Goal: Information Seeking & Learning: Learn about a topic

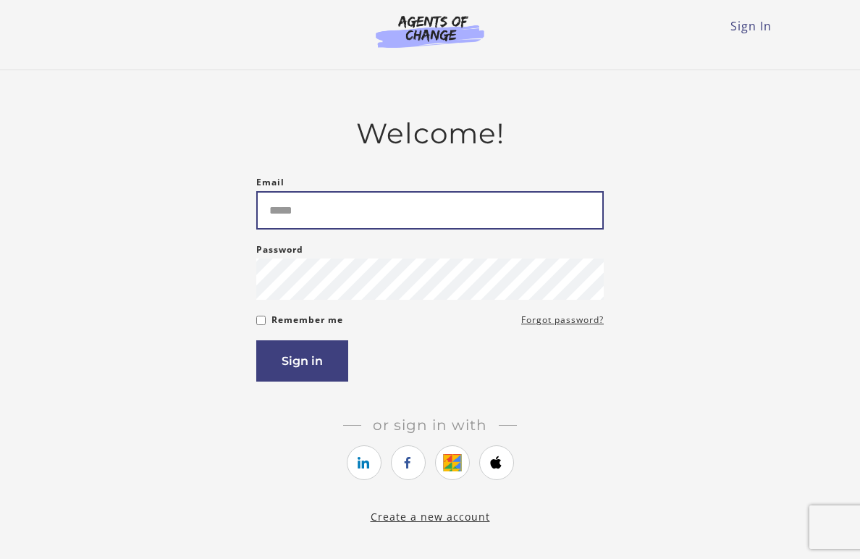
click at [386, 220] on input "Email" at bounding box center [429, 210] width 347 height 38
type input "**********"
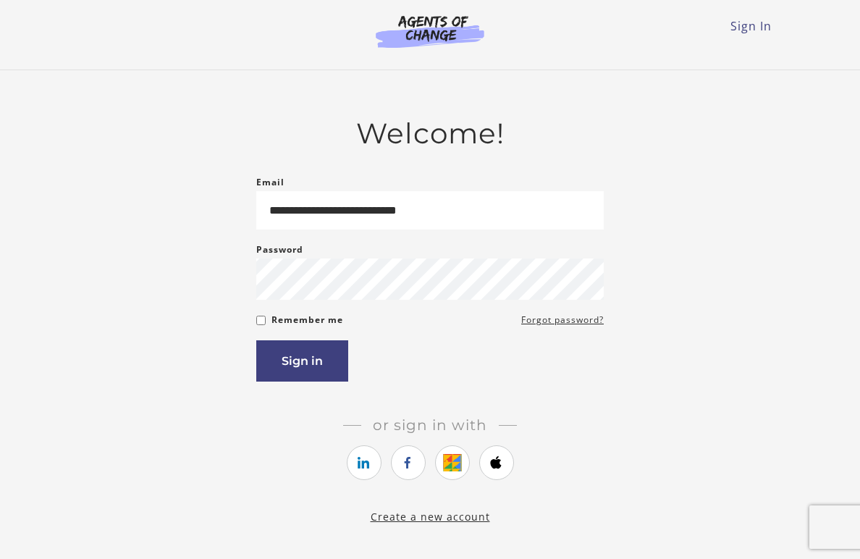
click at [326, 313] on form "**********" at bounding box center [429, 278] width 347 height 208
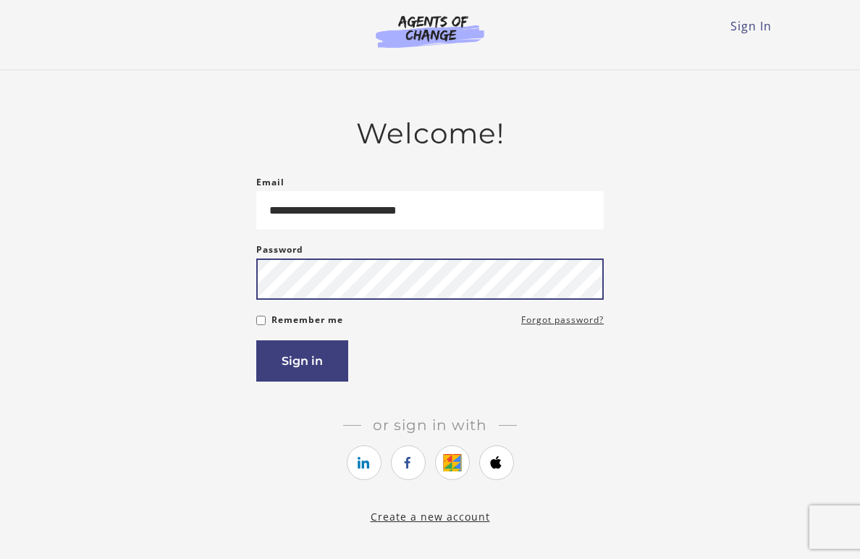
click at [256, 340] on button "Sign in" at bounding box center [302, 360] width 92 height 41
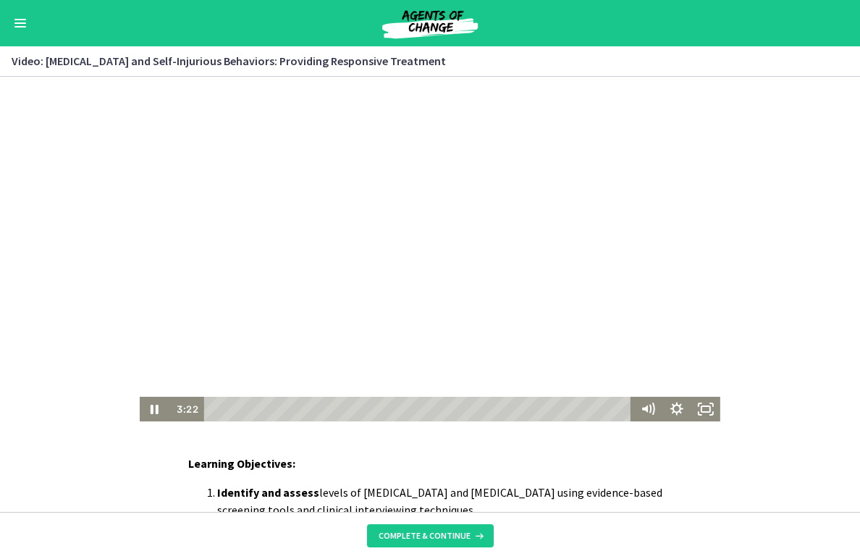
click at [472, 239] on div at bounding box center [430, 249] width 581 height 345
click at [64, 216] on div "Click for sound @keyframes VOLUME_SMALL_WAVE_FLASH { 0% { opacity: 0; } 33% { o…" at bounding box center [430, 249] width 860 height 345
click at [371, 258] on div at bounding box center [430, 249] width 581 height 345
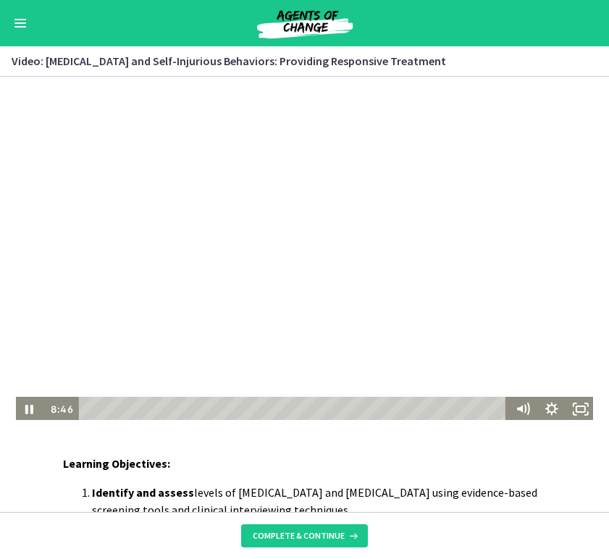
click at [33, 166] on div at bounding box center [304, 249] width 581 height 345
click at [19, 410] on icon "Play Video" at bounding box center [29, 410] width 35 height 30
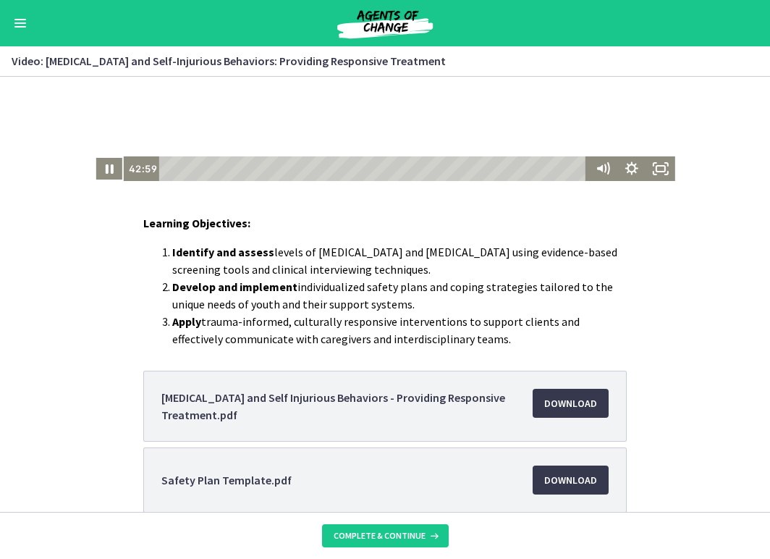
scroll to position [311, 0]
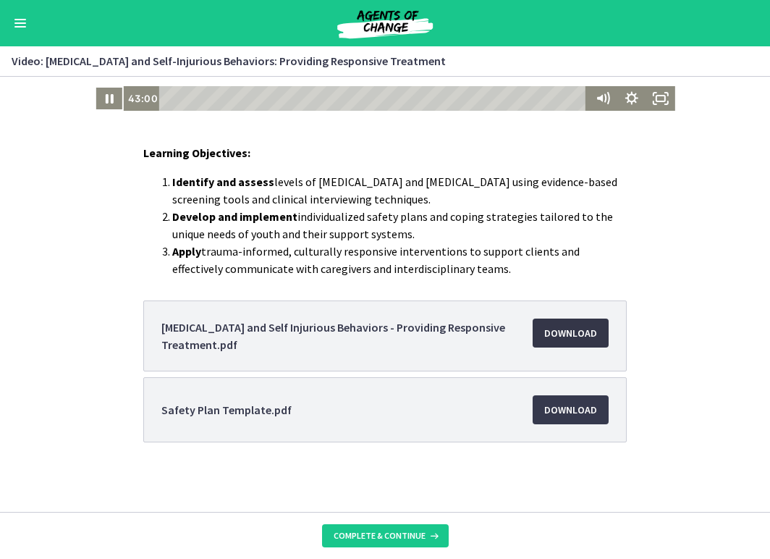
click at [568, 330] on span "Download Opens in a new window" at bounding box center [570, 332] width 53 height 17
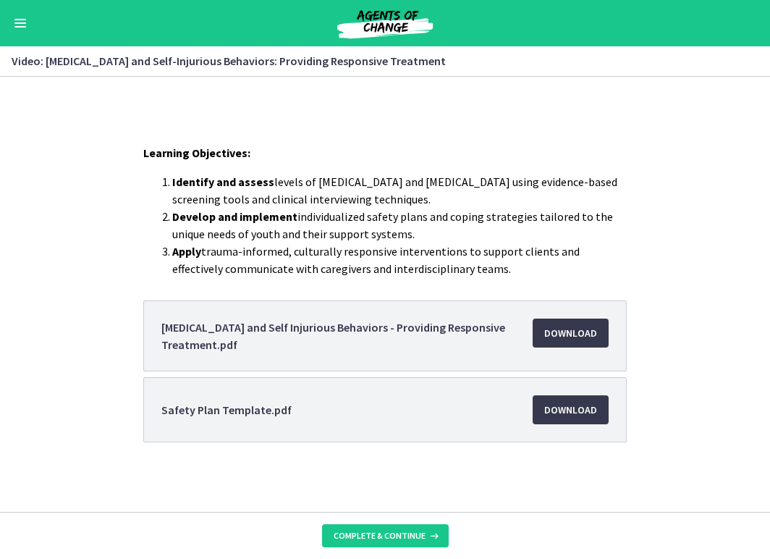
click at [395, 417] on li "Safety Plan Template.pdf Download Opens in a new window" at bounding box center [385, 409] width 484 height 65
click at [570, 410] on span "Download Opens in a new window" at bounding box center [570, 409] width 53 height 17
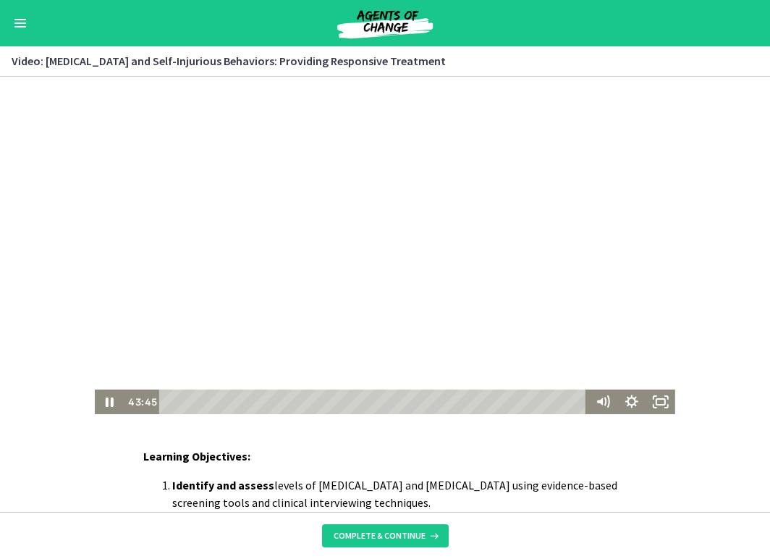
scroll to position [0, 0]
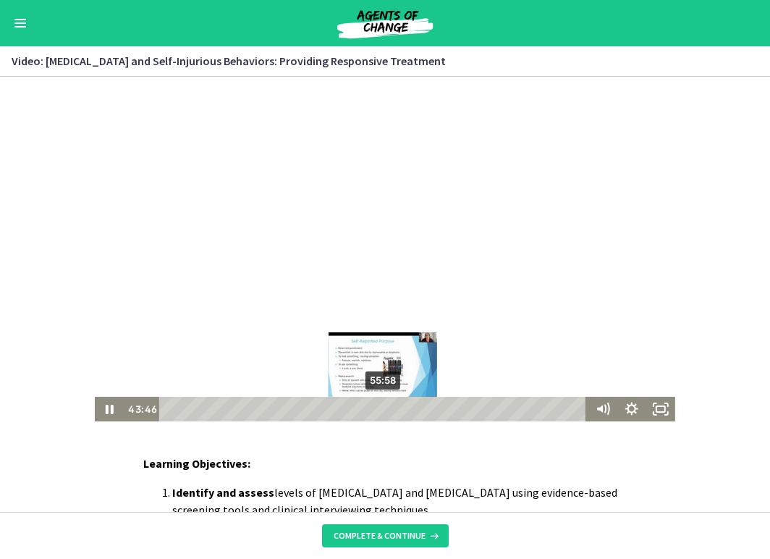
click at [385, 409] on div "55:58" at bounding box center [375, 409] width 416 height 25
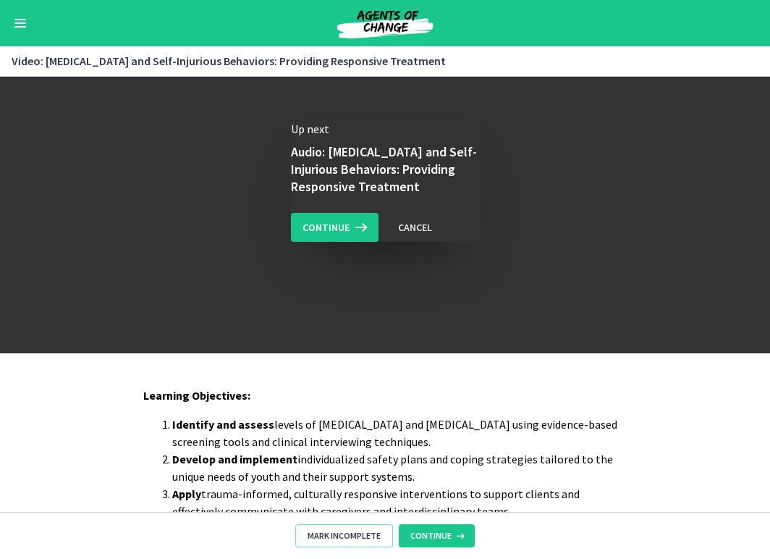
scroll to position [66, 0]
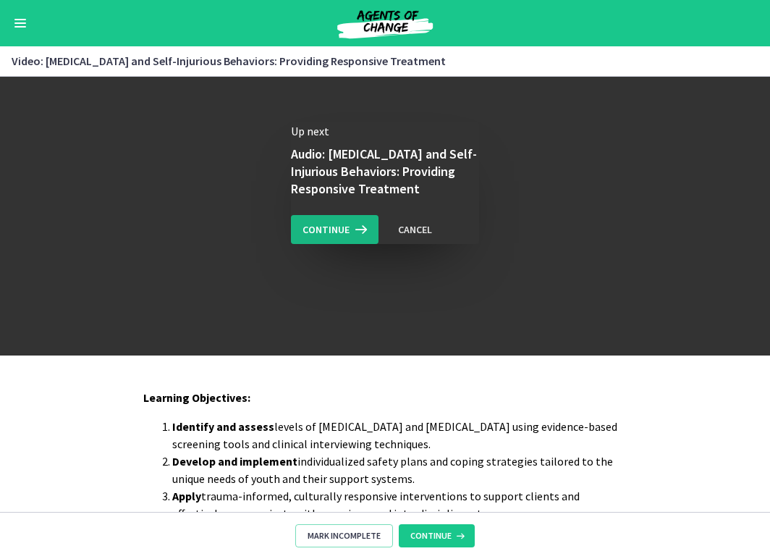
click at [356, 227] on icon at bounding box center [360, 229] width 20 height 17
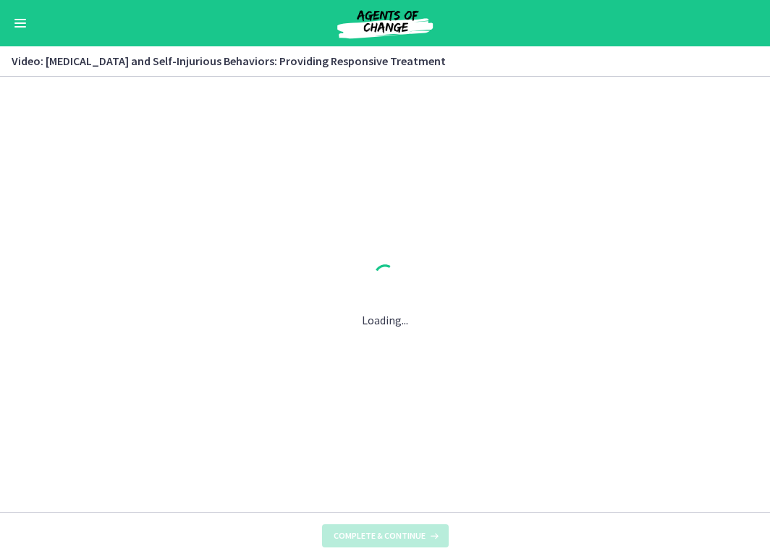
scroll to position [0, 0]
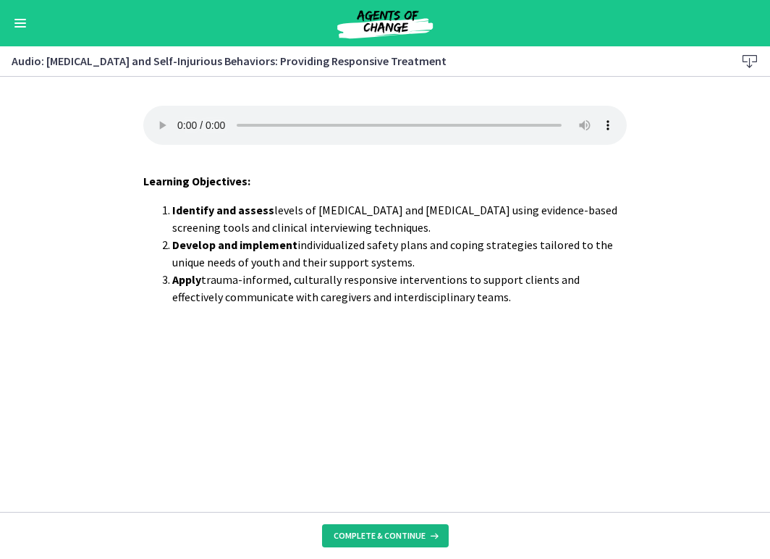
click at [408, 528] on button "Complete & continue" at bounding box center [385, 535] width 127 height 23
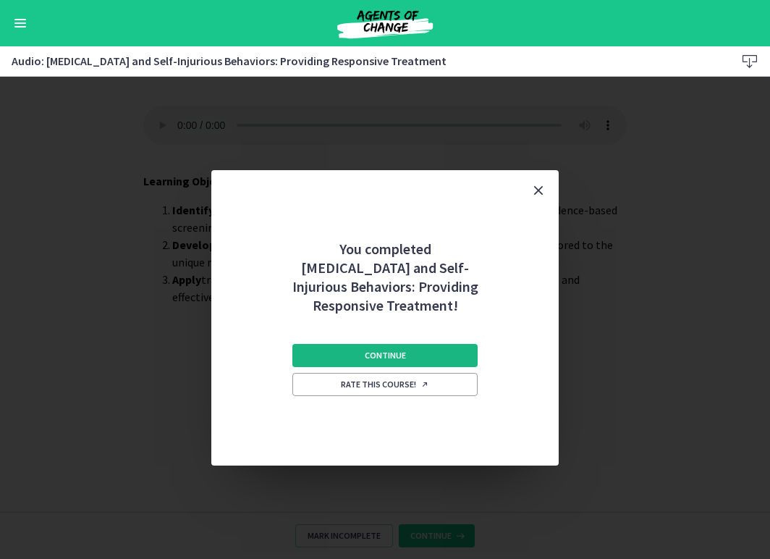
click at [413, 360] on button "Continue" at bounding box center [384, 355] width 185 height 23
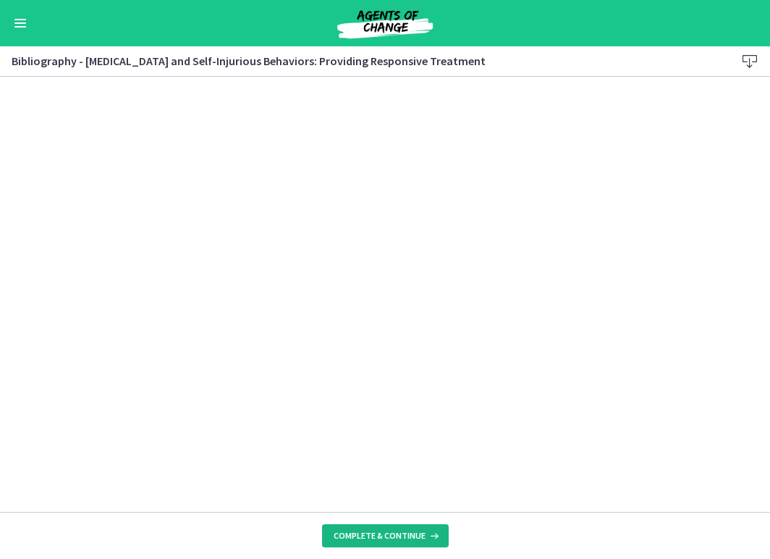
click at [384, 526] on button "Complete & continue" at bounding box center [385, 535] width 127 height 23
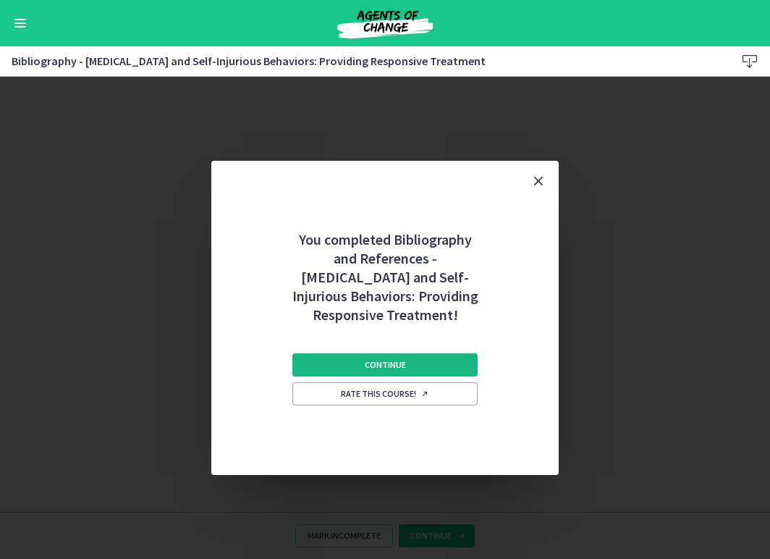
click at [426, 363] on button "Continue" at bounding box center [384, 364] width 185 height 23
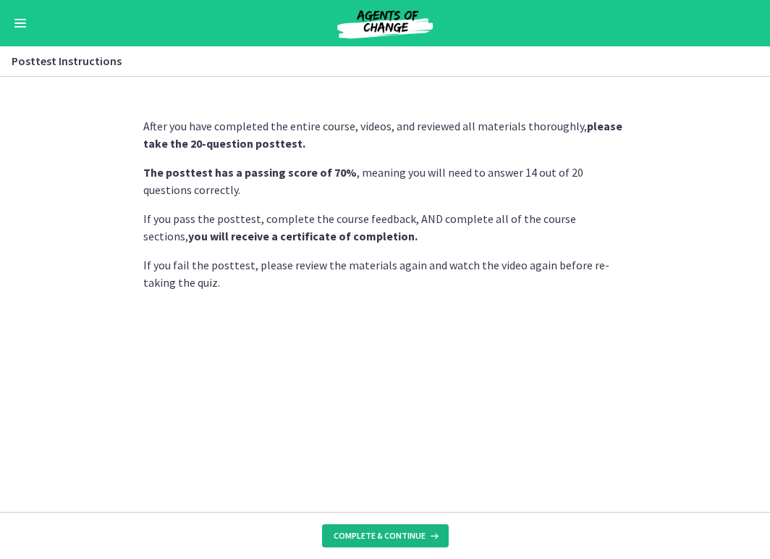
click at [384, 530] on span "Complete & continue" at bounding box center [380, 536] width 92 height 12
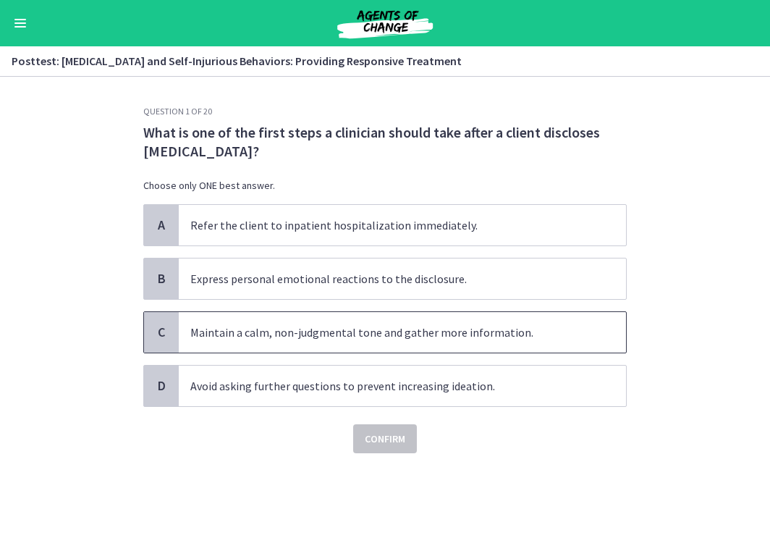
click at [434, 340] on span "Maintain a calm, non-judgmental tone and gather more information." at bounding box center [402, 332] width 447 height 41
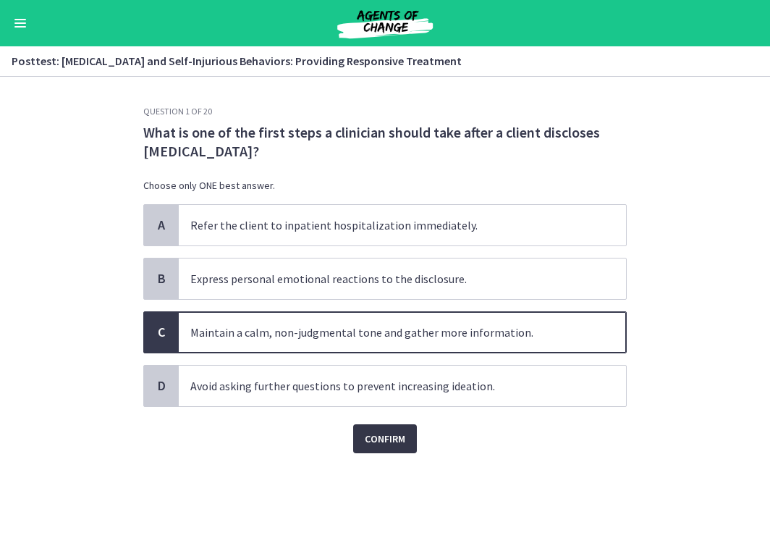
click at [375, 439] on span "Confirm" at bounding box center [385, 438] width 41 height 17
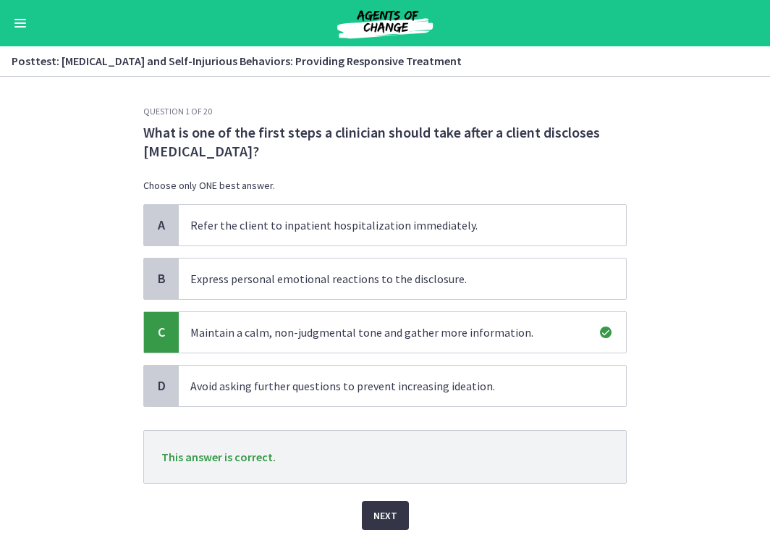
click at [377, 510] on span "Next" at bounding box center [386, 515] width 24 height 17
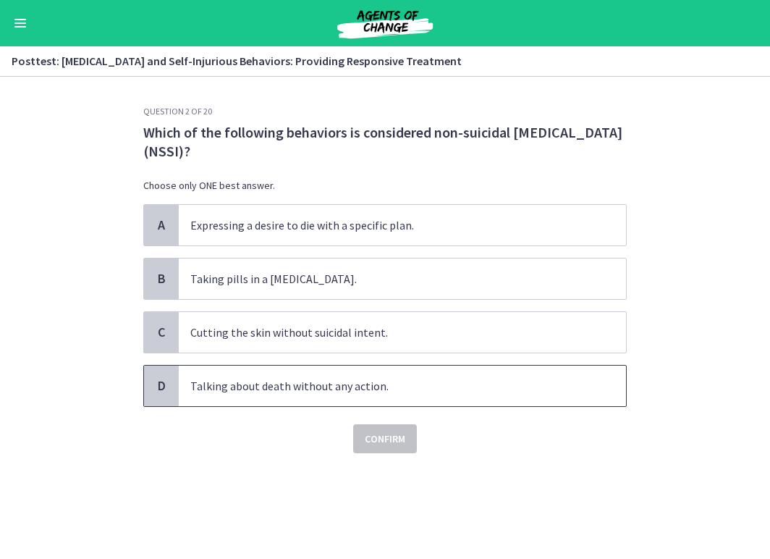
click at [395, 376] on span "Talking about death without any action." at bounding box center [402, 386] width 447 height 41
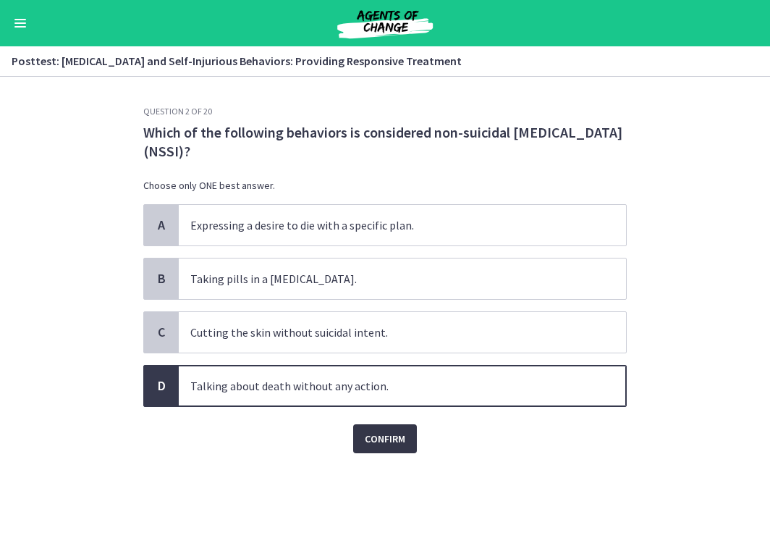
click at [395, 430] on span "Confirm" at bounding box center [385, 438] width 41 height 17
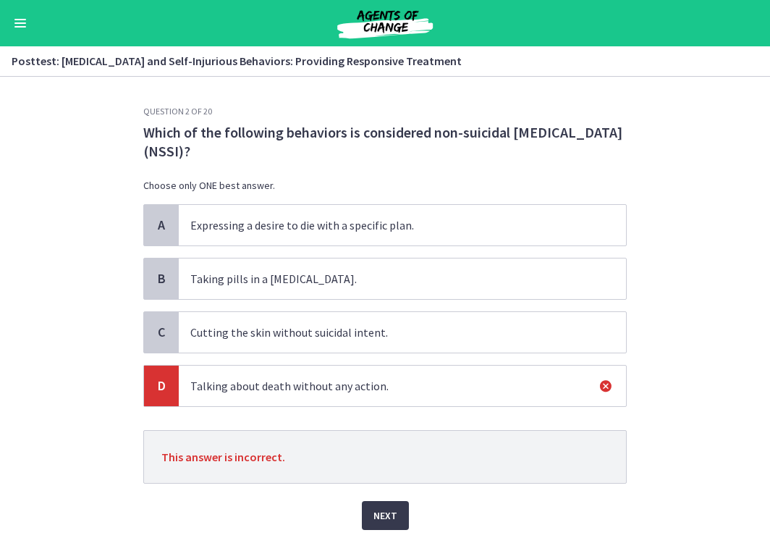
click at [374, 318] on span "Cutting the skin without suicidal intent." at bounding box center [402, 332] width 447 height 41
click at [350, 319] on span "Cutting the skin without suicidal intent." at bounding box center [402, 332] width 447 height 41
click at [384, 507] on button "Next" at bounding box center [385, 515] width 47 height 29
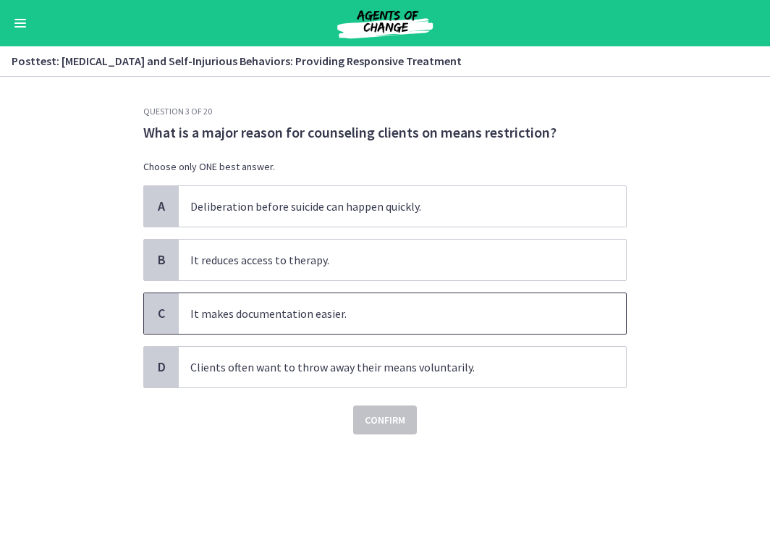
click at [374, 305] on span "It makes documentation easier." at bounding box center [402, 313] width 447 height 41
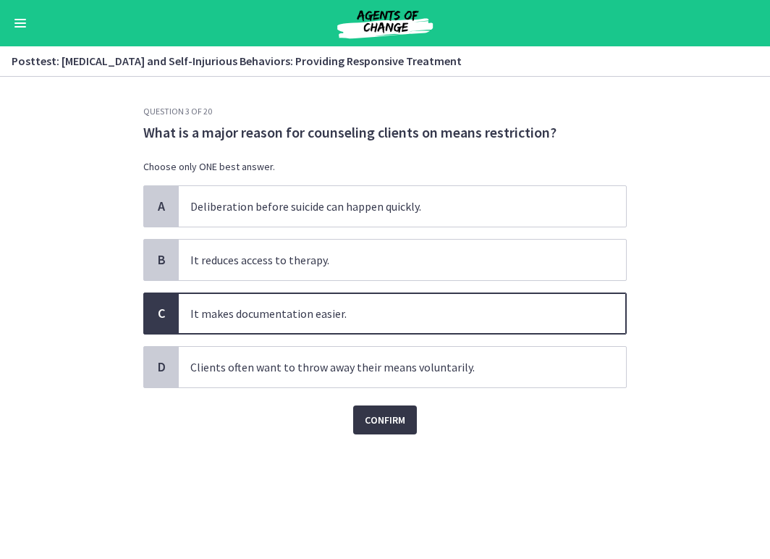
click at [390, 428] on span "Confirm" at bounding box center [385, 419] width 41 height 17
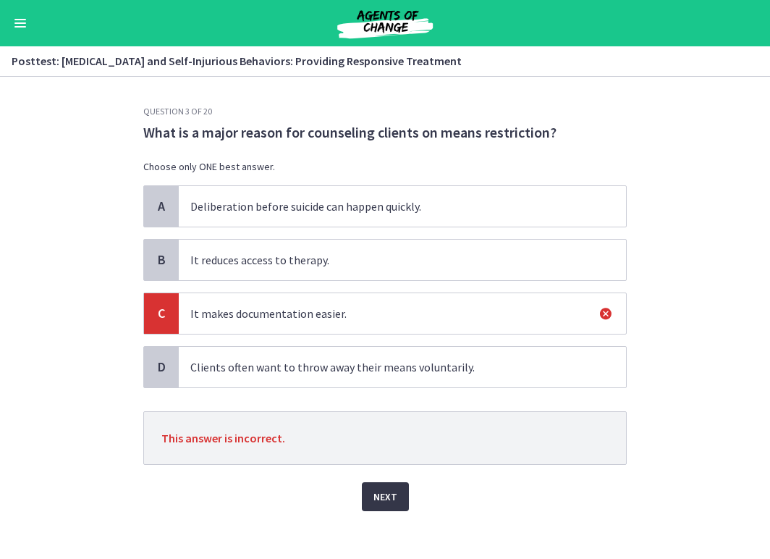
click at [393, 497] on span "Next" at bounding box center [386, 496] width 24 height 17
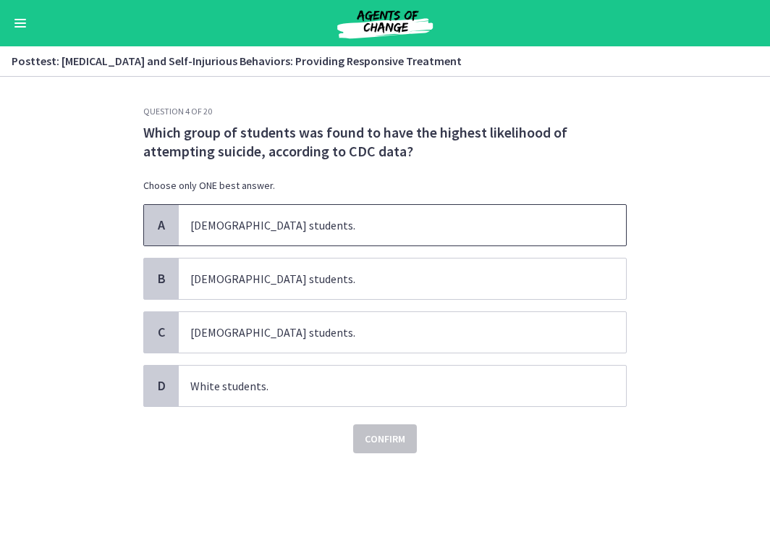
click at [367, 226] on span "Asian students." at bounding box center [402, 225] width 447 height 41
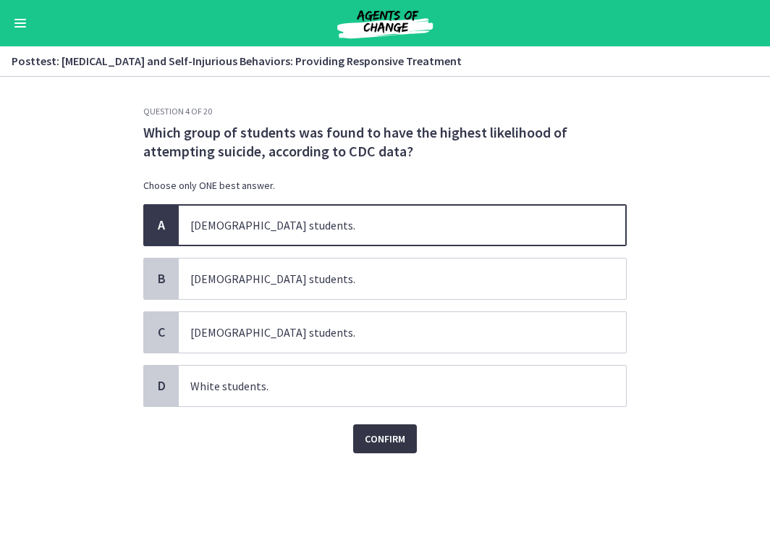
click at [381, 439] on span "Confirm" at bounding box center [385, 438] width 41 height 17
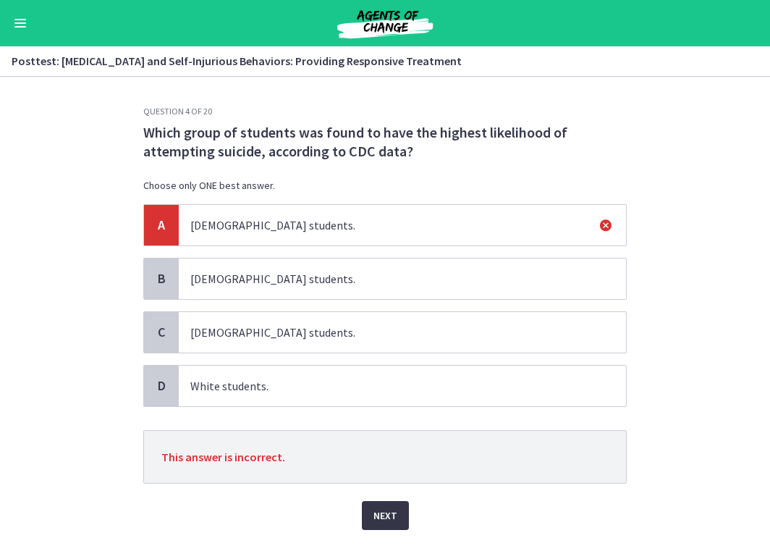
click at [388, 525] on button "Next" at bounding box center [385, 515] width 47 height 29
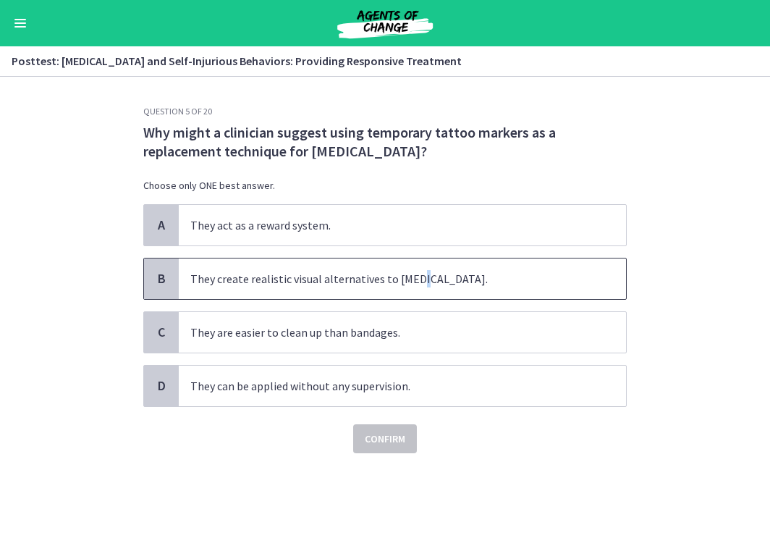
click at [409, 282] on span "They create realistic visual alternatives to self-injury." at bounding box center [402, 278] width 447 height 41
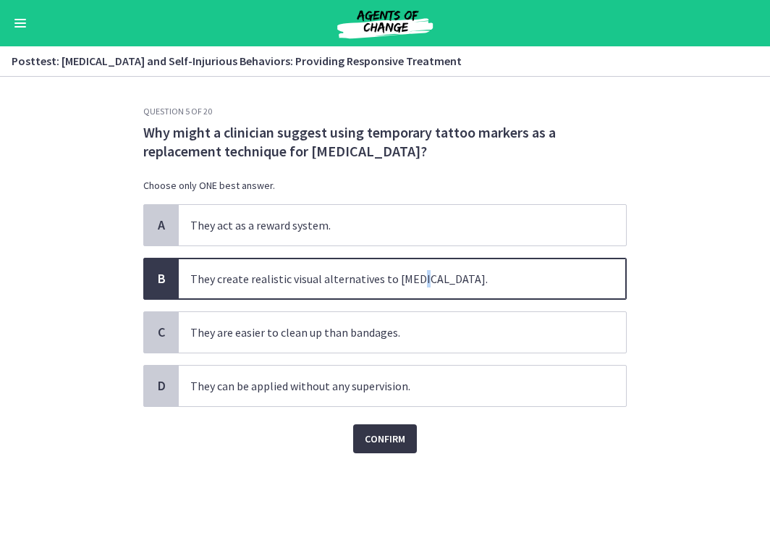
click at [372, 447] on button "Confirm" at bounding box center [385, 438] width 64 height 29
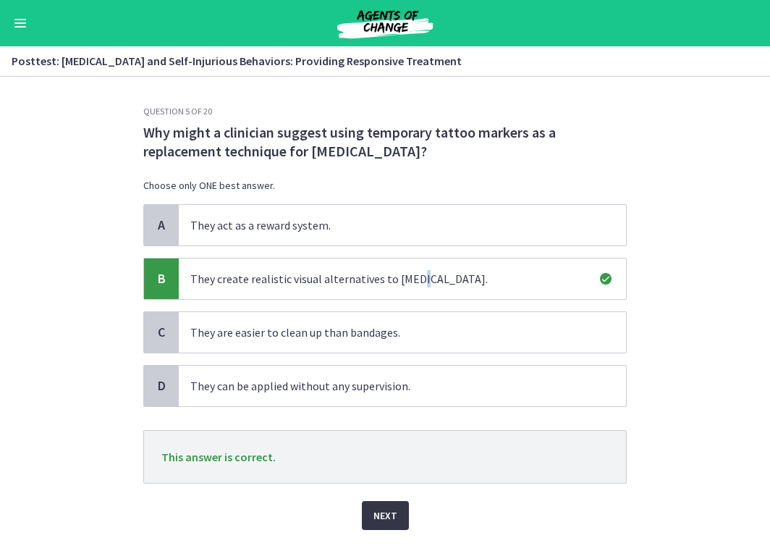
click at [380, 503] on button "Next" at bounding box center [385, 515] width 47 height 29
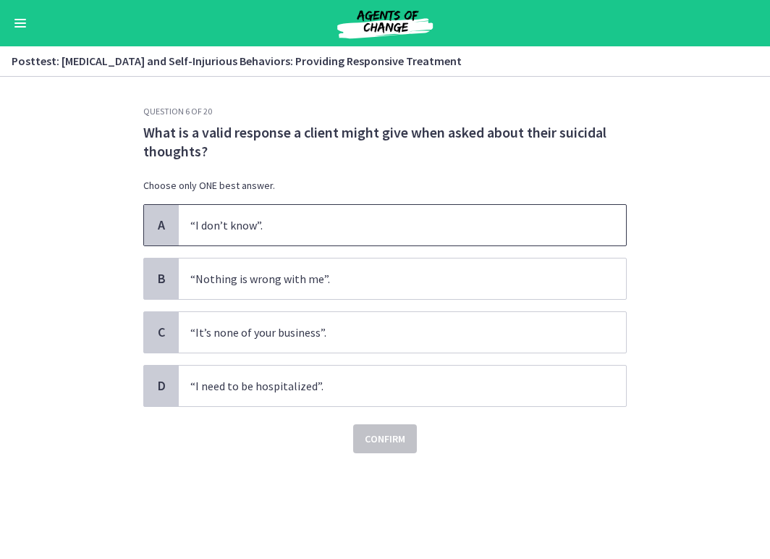
click at [431, 229] on span "“I don’t know”." at bounding box center [402, 225] width 447 height 41
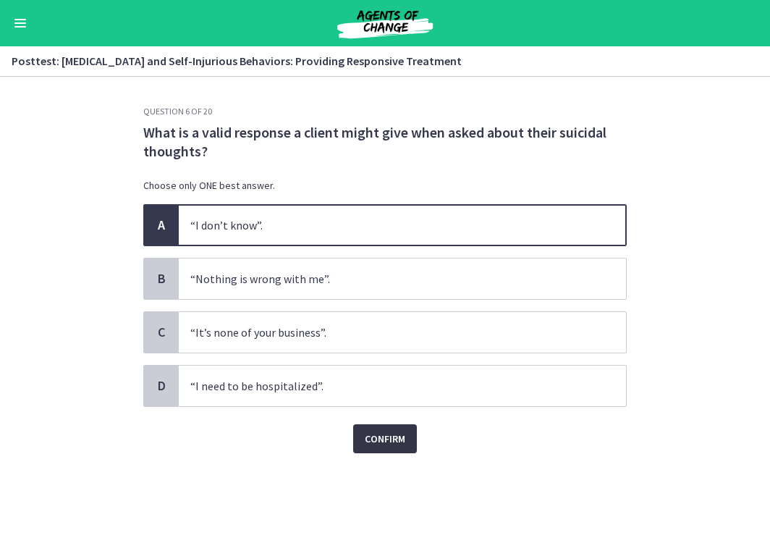
click at [379, 451] on button "Confirm" at bounding box center [385, 438] width 64 height 29
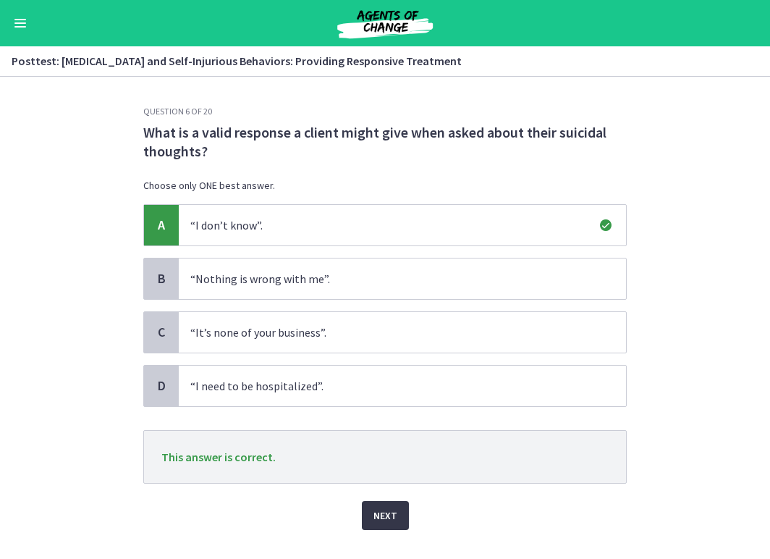
click at [376, 516] on span "Next" at bounding box center [386, 515] width 24 height 17
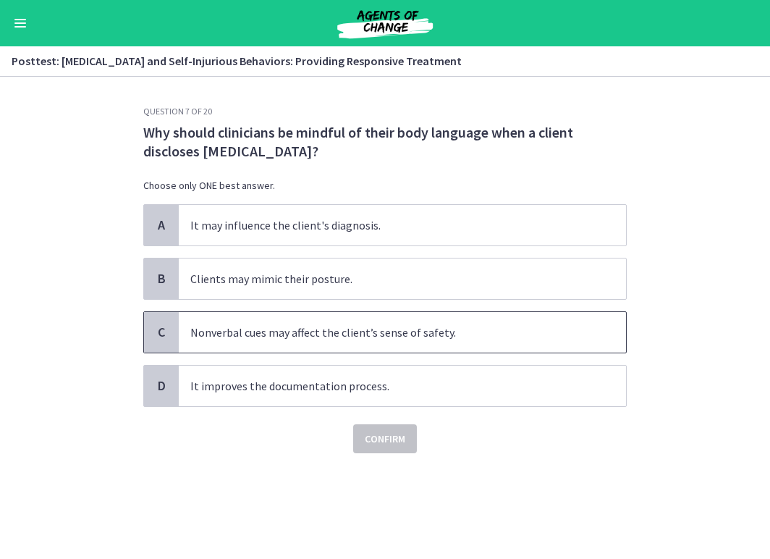
click at [533, 337] on span "Nonverbal cues may affect the client’s sense of safety." at bounding box center [402, 332] width 447 height 41
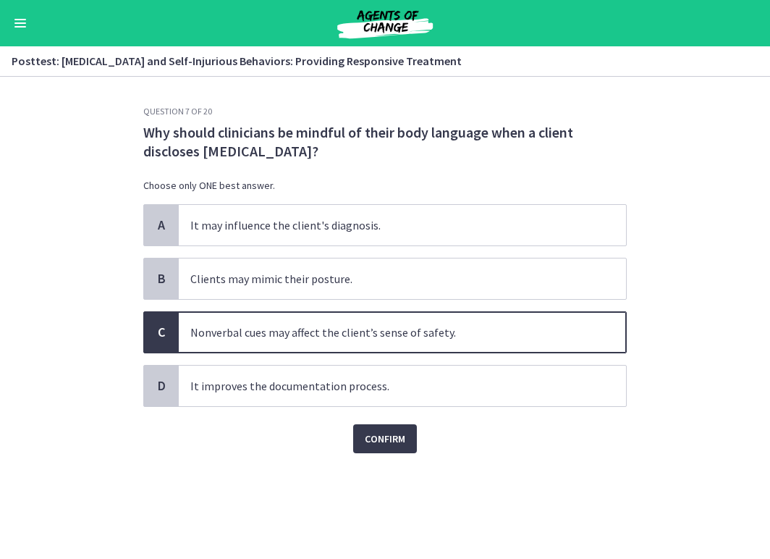
click at [390, 453] on div "Question 7 of 20 Why should clinicians be mindful of their body language when a…" at bounding box center [385, 332] width 507 height 453
click at [387, 444] on span "Confirm" at bounding box center [385, 438] width 41 height 17
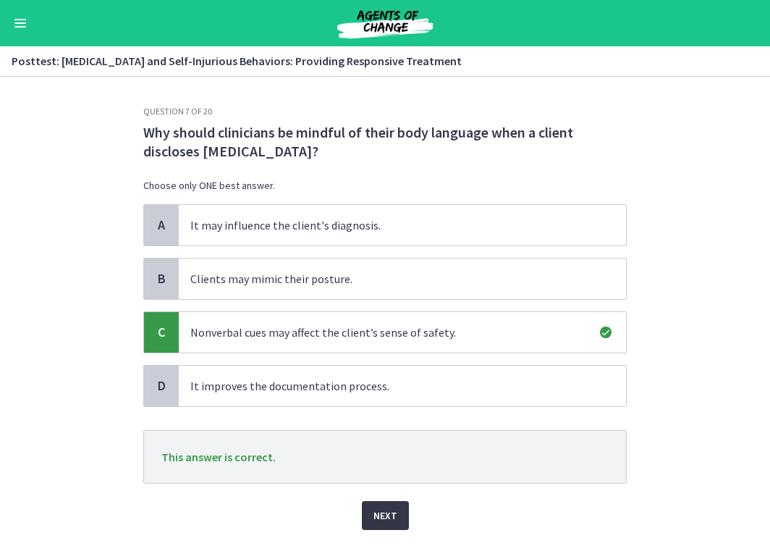
click at [375, 513] on span "Next" at bounding box center [386, 515] width 24 height 17
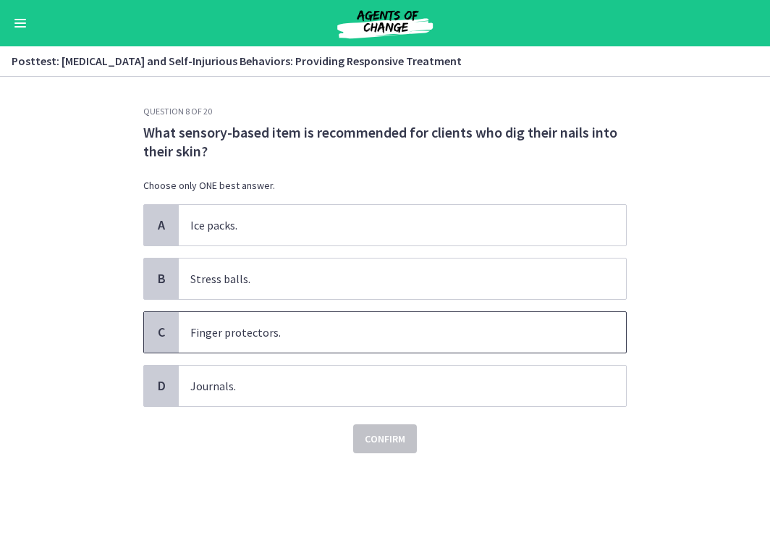
click at [321, 340] on span "Finger protectors." at bounding box center [402, 332] width 447 height 41
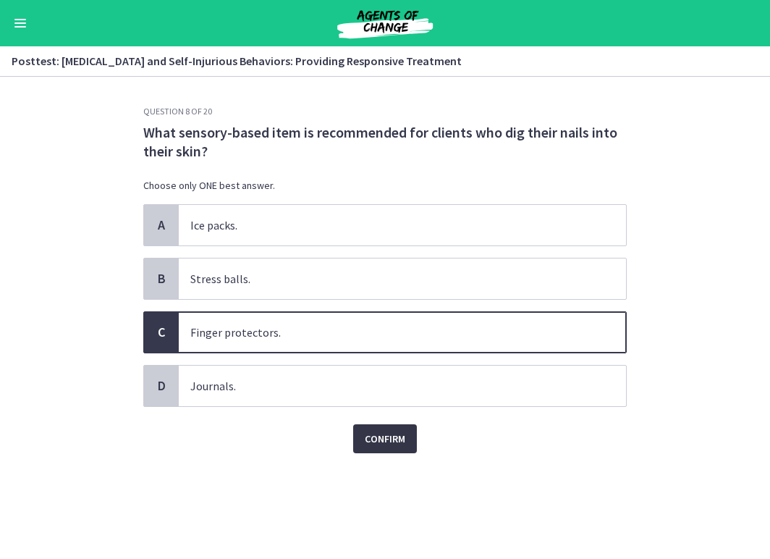
click at [381, 439] on span "Confirm" at bounding box center [385, 438] width 41 height 17
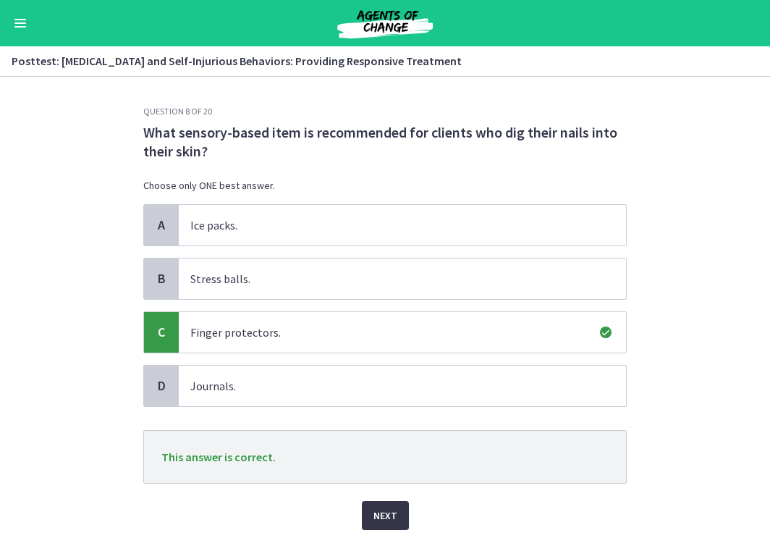
click at [395, 508] on span "Next" at bounding box center [386, 515] width 24 height 17
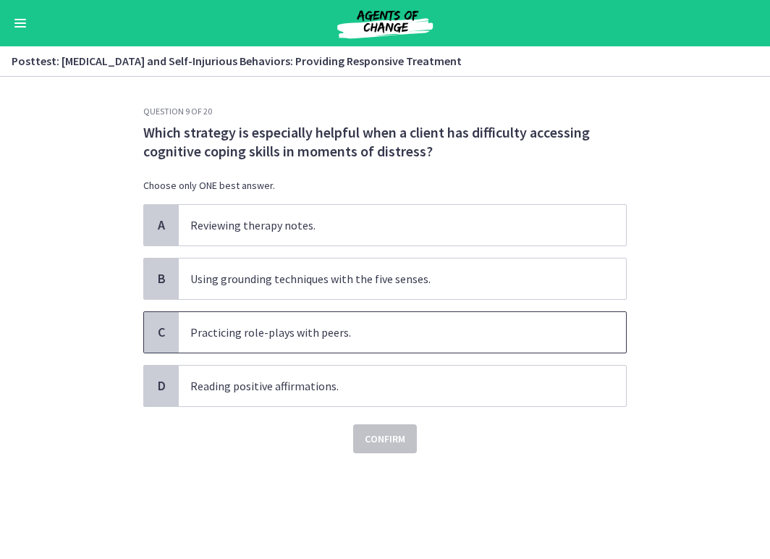
click at [410, 329] on span "Practicing role-plays with peers." at bounding box center [402, 332] width 447 height 41
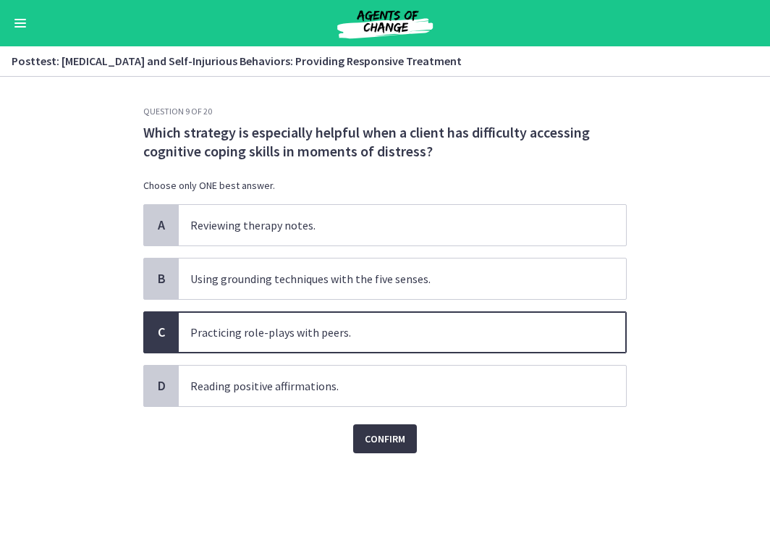
click at [391, 444] on span "Confirm" at bounding box center [385, 438] width 41 height 17
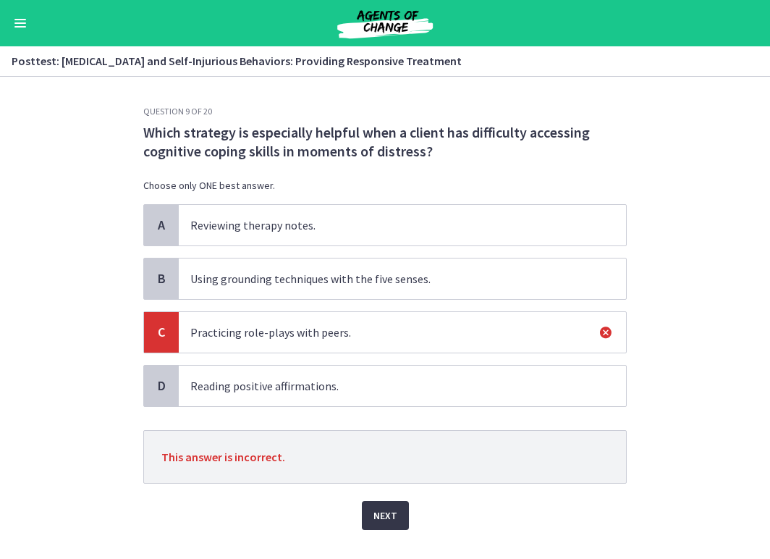
click at [387, 514] on span "Next" at bounding box center [386, 515] width 24 height 17
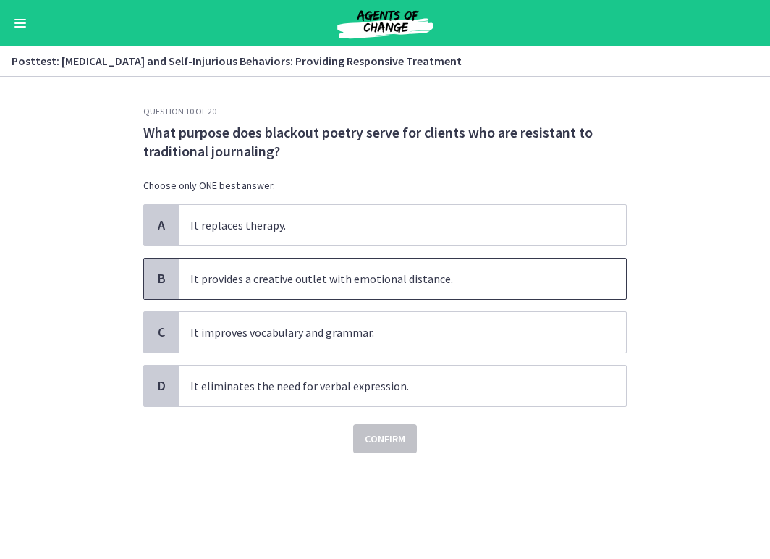
click at [375, 287] on span "It provides a creative outlet with emotional distance." at bounding box center [402, 278] width 447 height 41
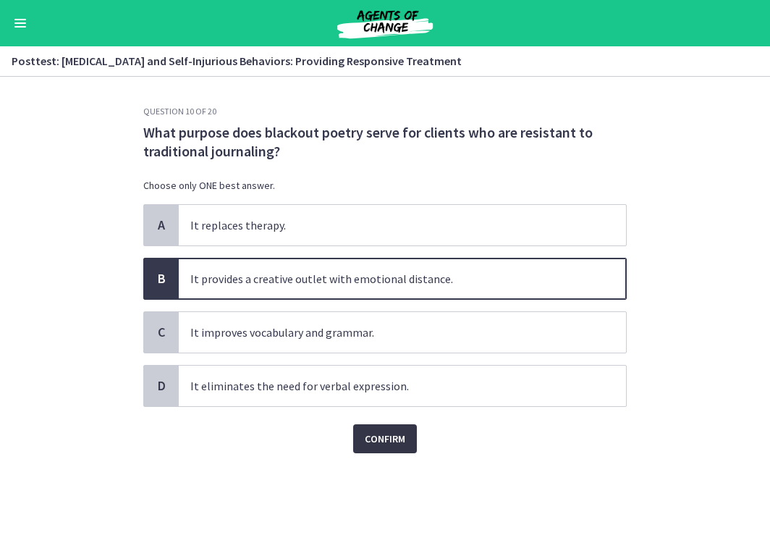
click at [374, 431] on span "Confirm" at bounding box center [385, 438] width 41 height 17
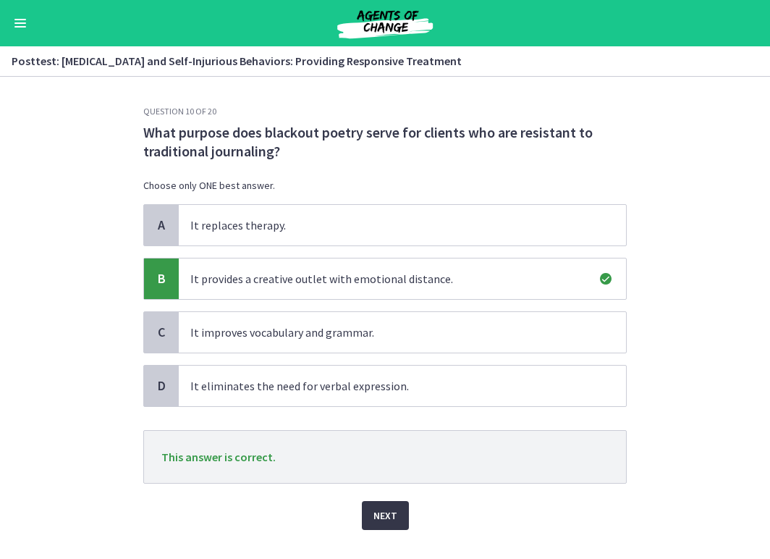
click at [384, 521] on span "Next" at bounding box center [386, 515] width 24 height 17
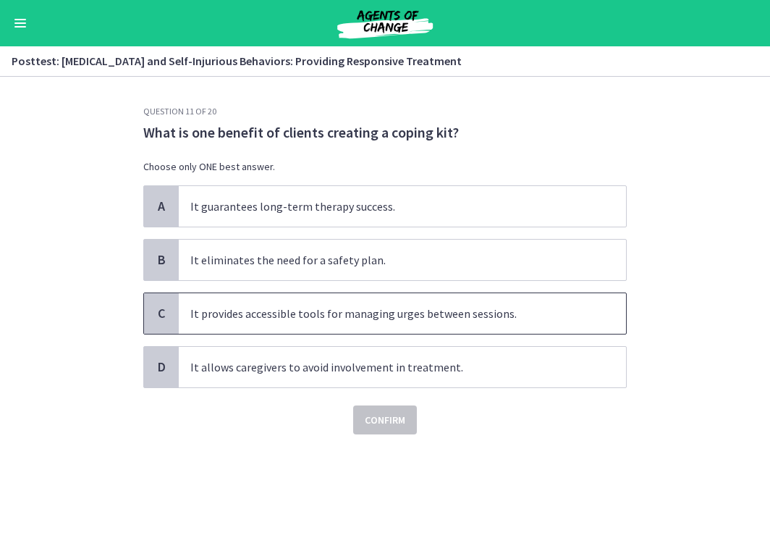
click at [434, 310] on span "It provides accessible tools for managing urges between sessions." at bounding box center [402, 313] width 447 height 41
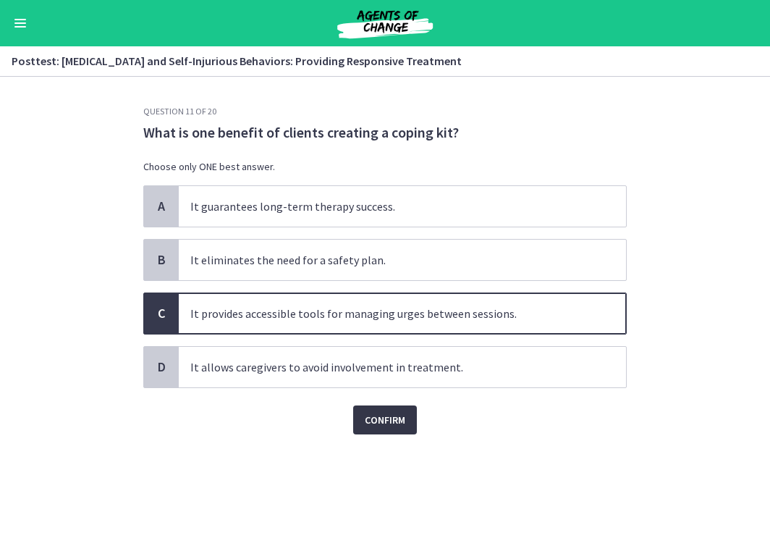
click at [387, 424] on span "Confirm" at bounding box center [385, 419] width 41 height 17
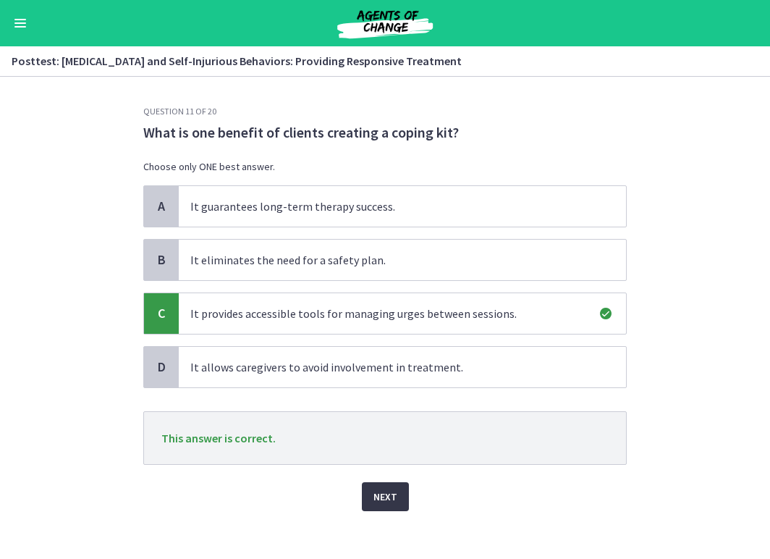
click at [392, 503] on span "Next" at bounding box center [386, 496] width 24 height 17
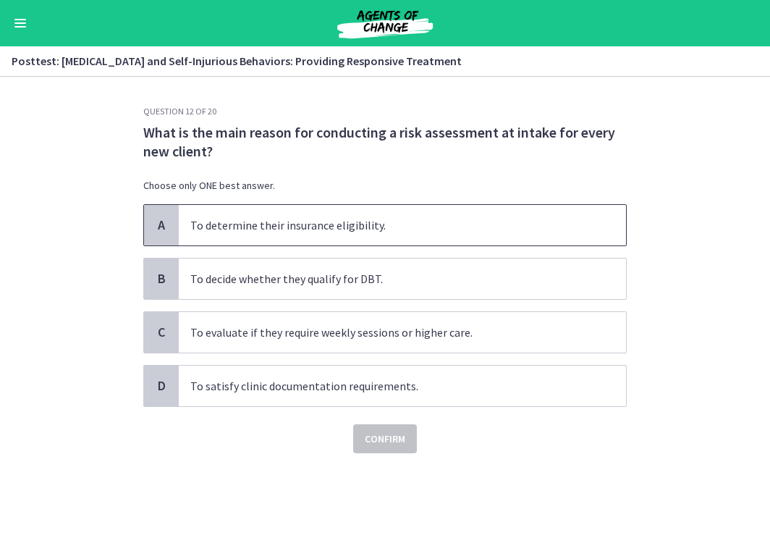
click at [374, 235] on span "To determine their insurance eligibility." at bounding box center [402, 225] width 447 height 41
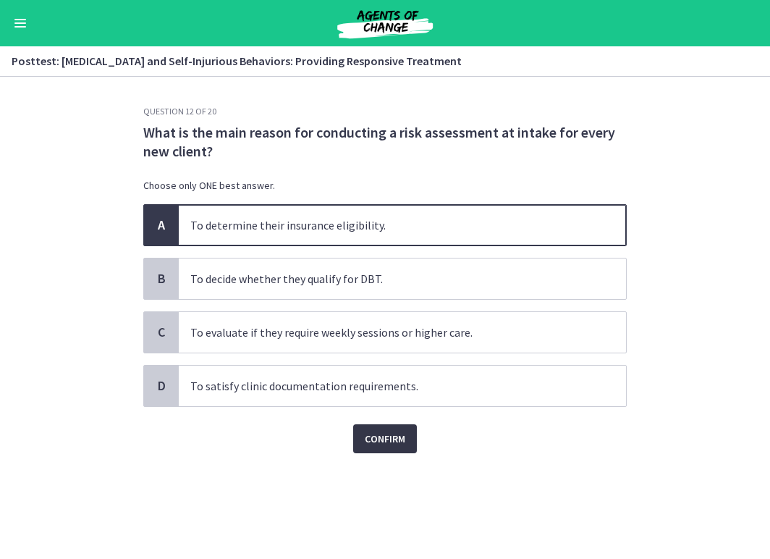
click at [379, 445] on span "Confirm" at bounding box center [385, 438] width 41 height 17
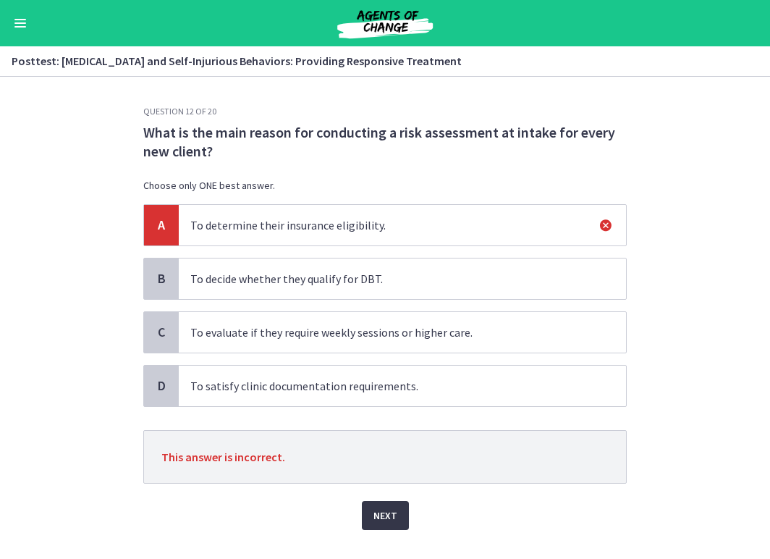
click at [387, 516] on span "Next" at bounding box center [386, 515] width 24 height 17
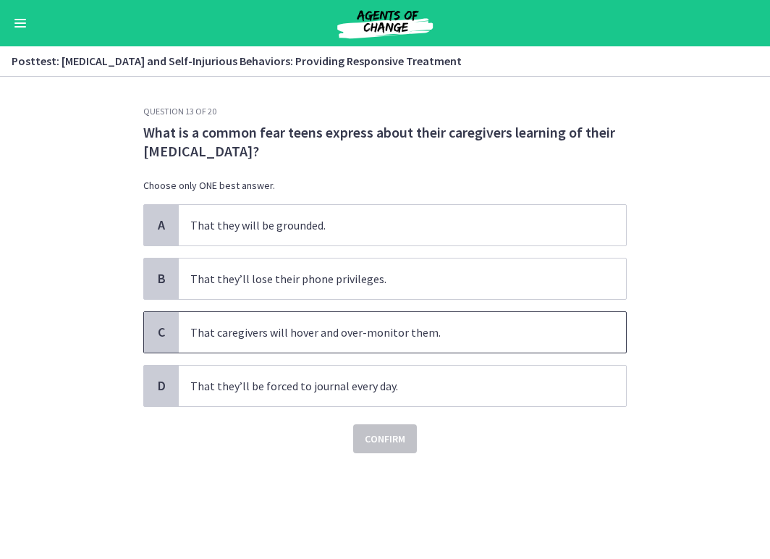
click at [416, 324] on span "That caregivers will hover and over-monitor them." at bounding box center [402, 332] width 447 height 41
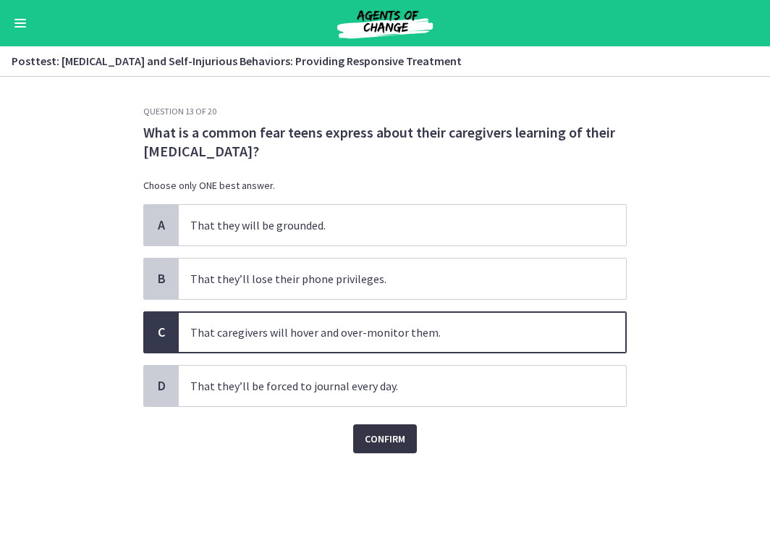
click at [387, 440] on span "Confirm" at bounding box center [385, 438] width 41 height 17
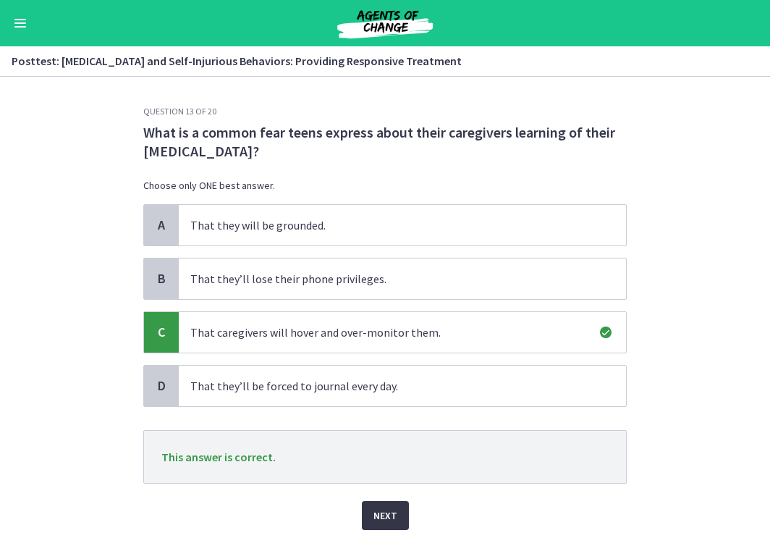
click at [388, 509] on span "Next" at bounding box center [386, 515] width 24 height 17
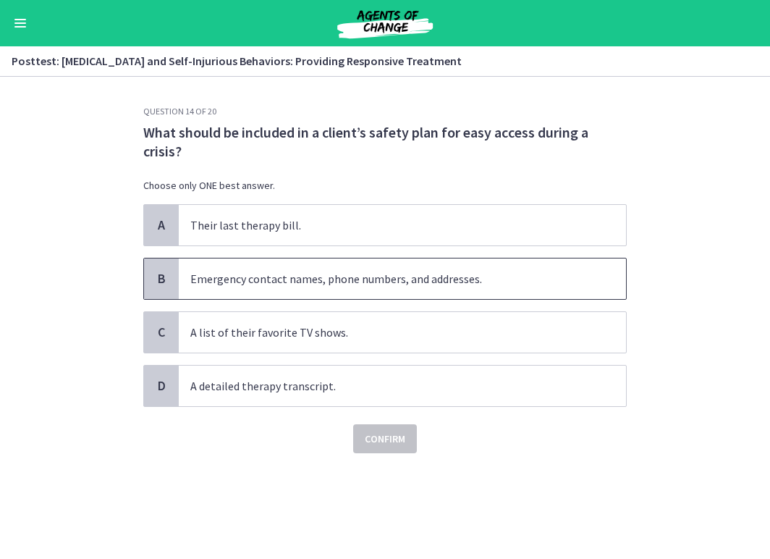
click at [431, 284] on span "Emergency contact names, phone numbers, and addresses." at bounding box center [402, 278] width 447 height 41
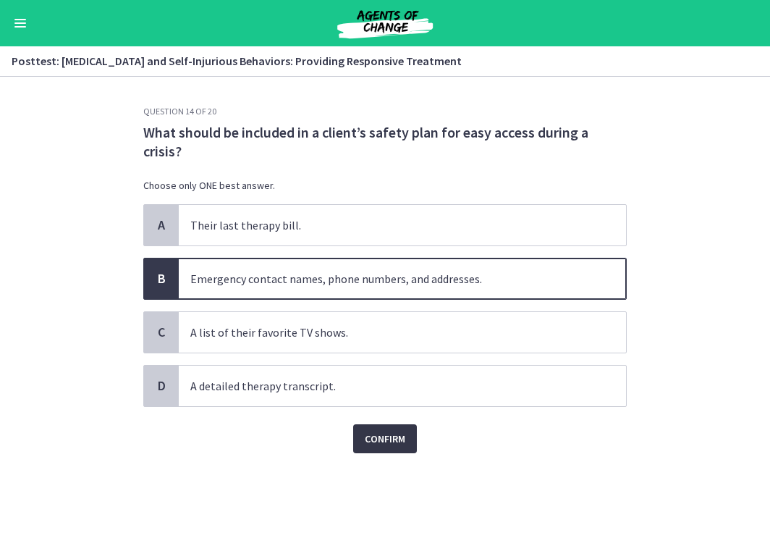
click at [366, 437] on span "Confirm" at bounding box center [385, 438] width 41 height 17
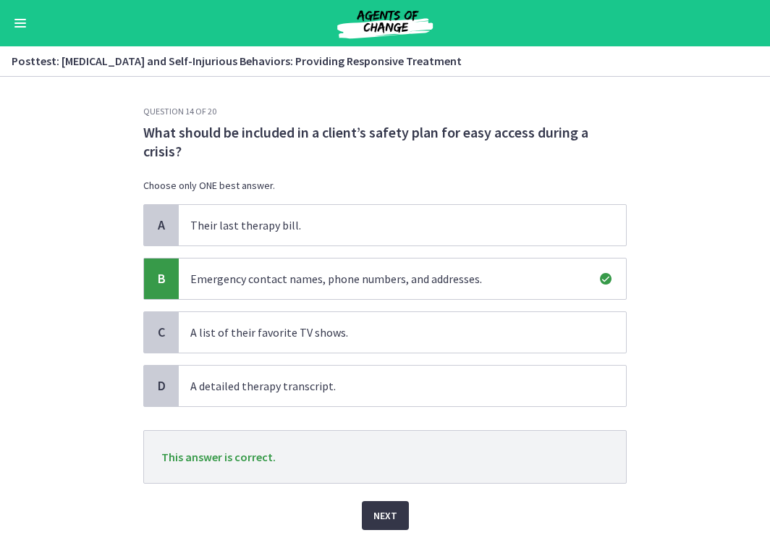
click at [387, 504] on button "Next" at bounding box center [385, 515] width 47 height 29
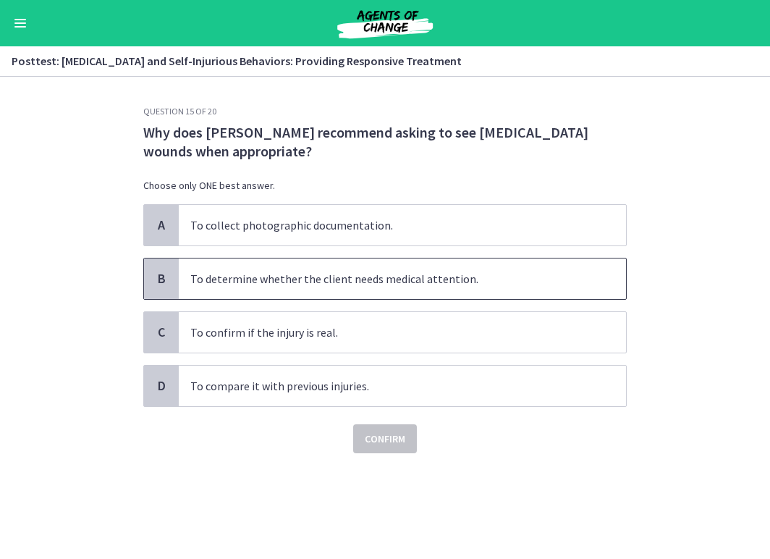
click at [389, 297] on span "To determine whether the client needs medical attention." at bounding box center [402, 278] width 447 height 41
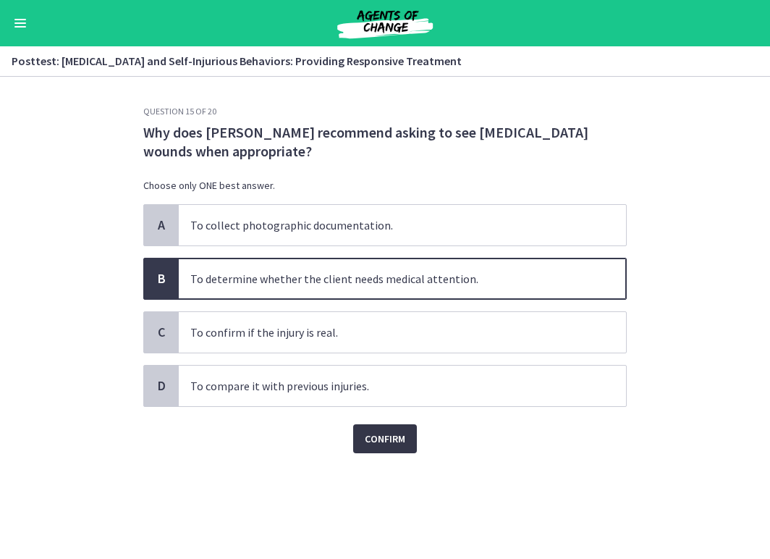
click at [381, 447] on span "Confirm" at bounding box center [385, 438] width 41 height 17
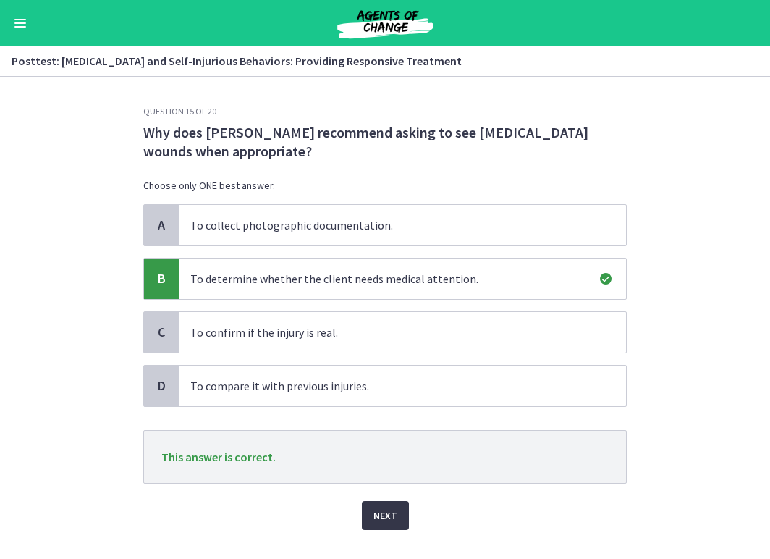
click at [385, 507] on span "Next" at bounding box center [386, 515] width 24 height 17
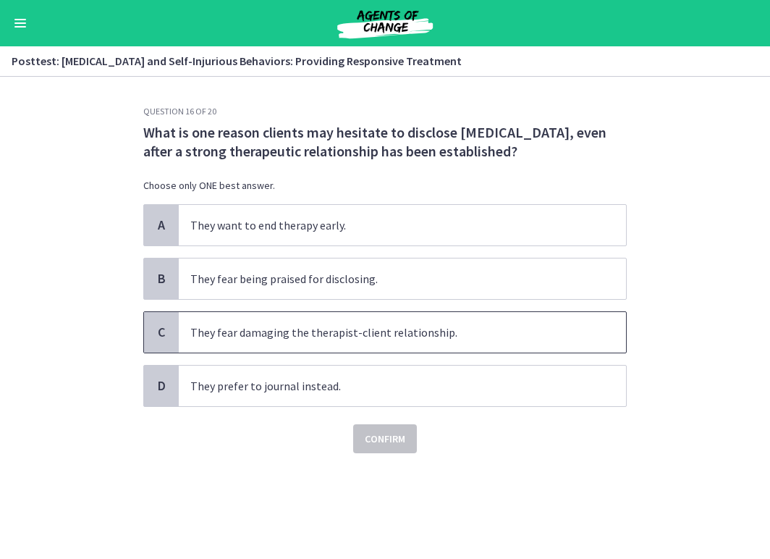
click at [344, 342] on span "They fear damaging the therapist-client relationship." at bounding box center [402, 332] width 447 height 41
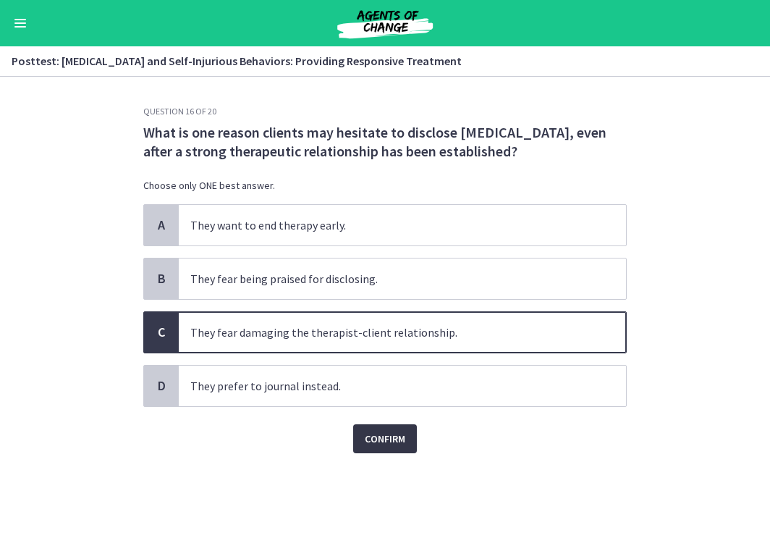
click at [385, 439] on span "Confirm" at bounding box center [385, 438] width 41 height 17
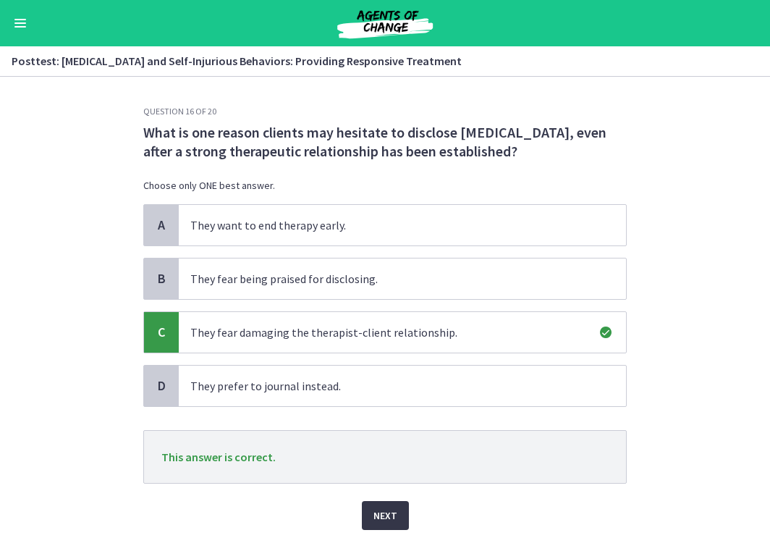
click at [397, 521] on button "Next" at bounding box center [385, 515] width 47 height 29
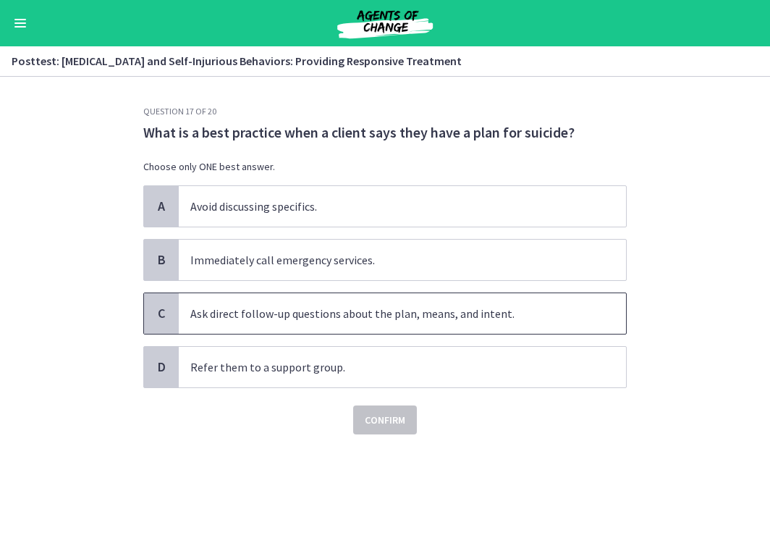
click at [413, 318] on span "Ask direct follow-up questions about the plan, means, and intent." at bounding box center [402, 313] width 447 height 41
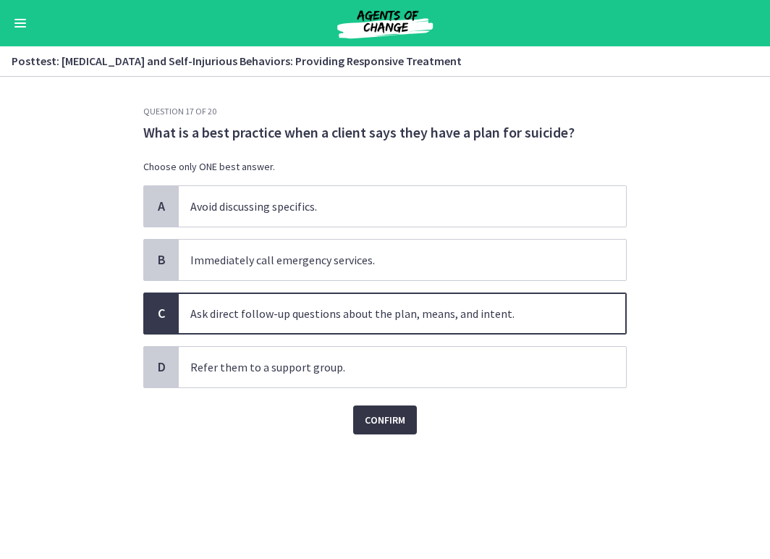
click at [389, 419] on span "Confirm" at bounding box center [385, 419] width 41 height 17
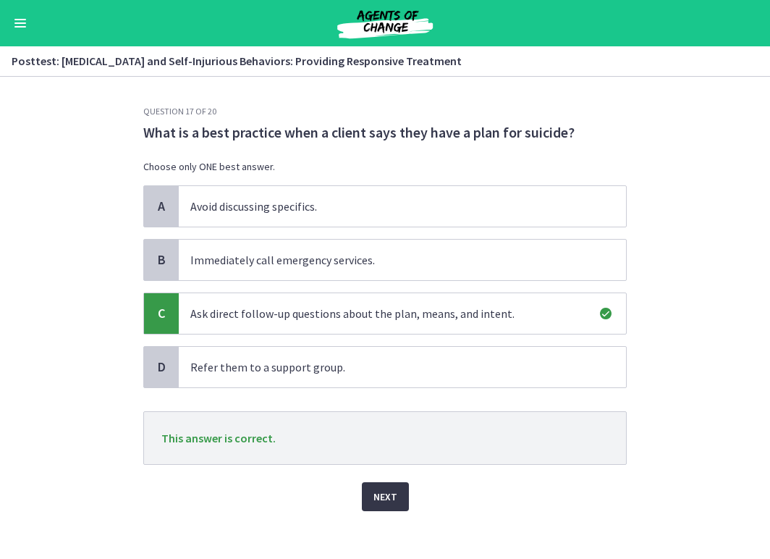
click at [374, 505] on span "Next" at bounding box center [386, 496] width 24 height 17
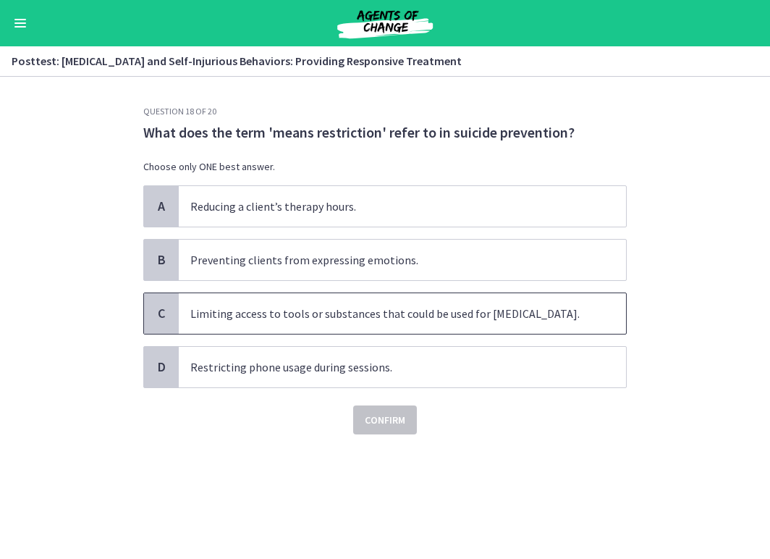
click at [466, 326] on span "Limiting access to tools or substances that could be used for self-harm." at bounding box center [402, 313] width 447 height 41
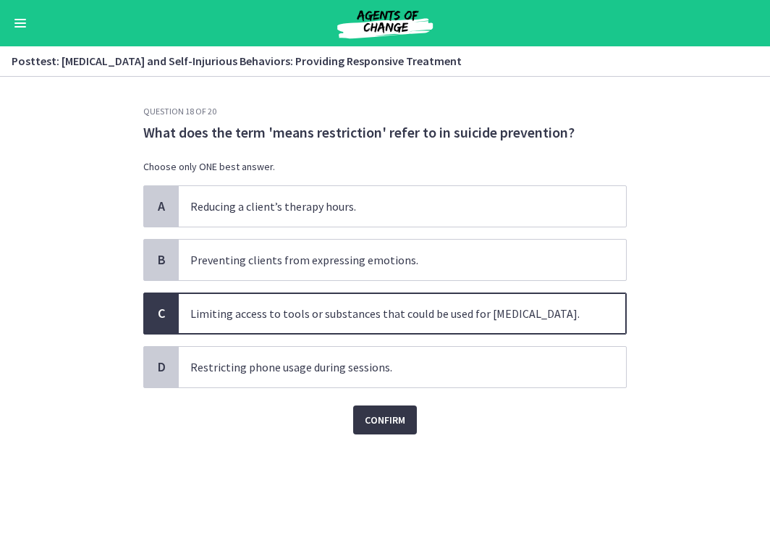
click at [400, 422] on span "Confirm" at bounding box center [385, 419] width 41 height 17
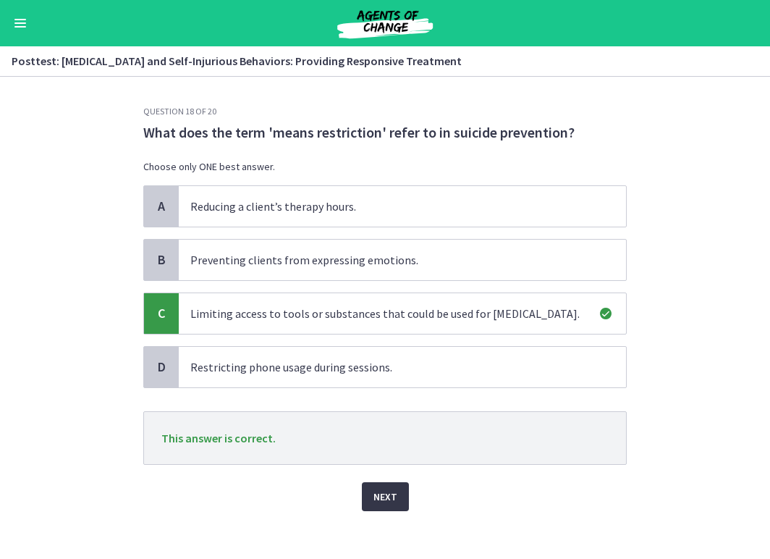
click at [395, 484] on button "Next" at bounding box center [385, 496] width 47 height 29
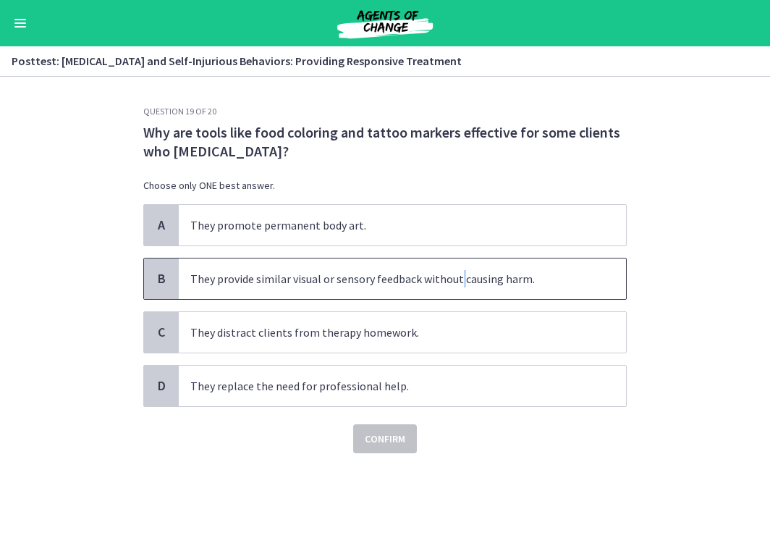
click at [460, 279] on span "They provide similar visual or sensory feedback without causing harm." at bounding box center [402, 278] width 447 height 41
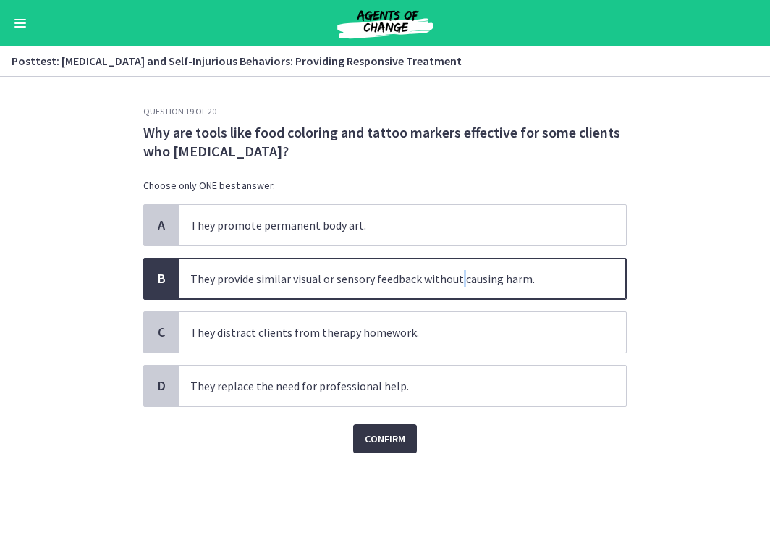
click at [378, 450] on button "Confirm" at bounding box center [385, 438] width 64 height 29
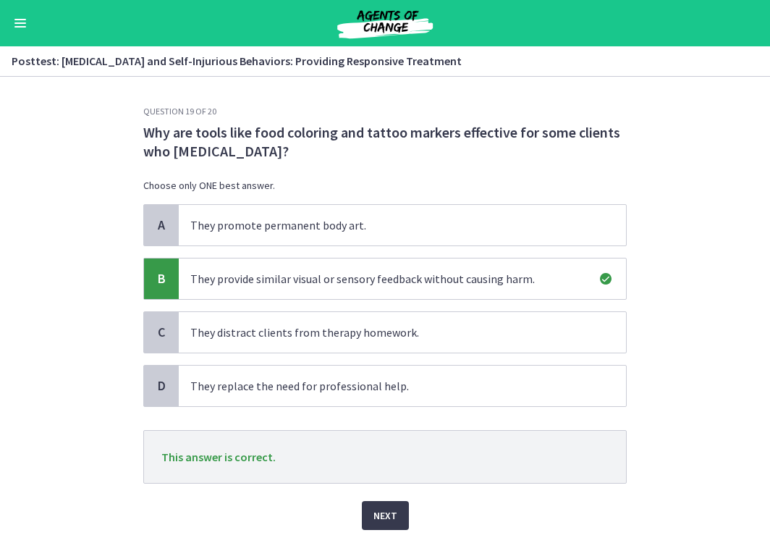
click at [386, 530] on div "Question 19 of 20 Why are tools like food coloring and tattoo markers effective…" at bounding box center [385, 332] width 507 height 453
click at [379, 515] on span "Next" at bounding box center [386, 515] width 24 height 17
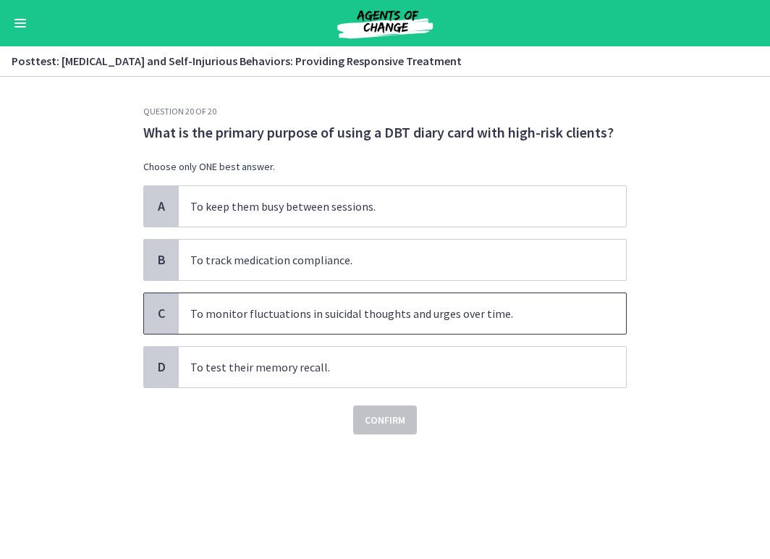
click at [429, 327] on span "To monitor fluctuations in suicidal thoughts and urges over time." at bounding box center [402, 313] width 447 height 41
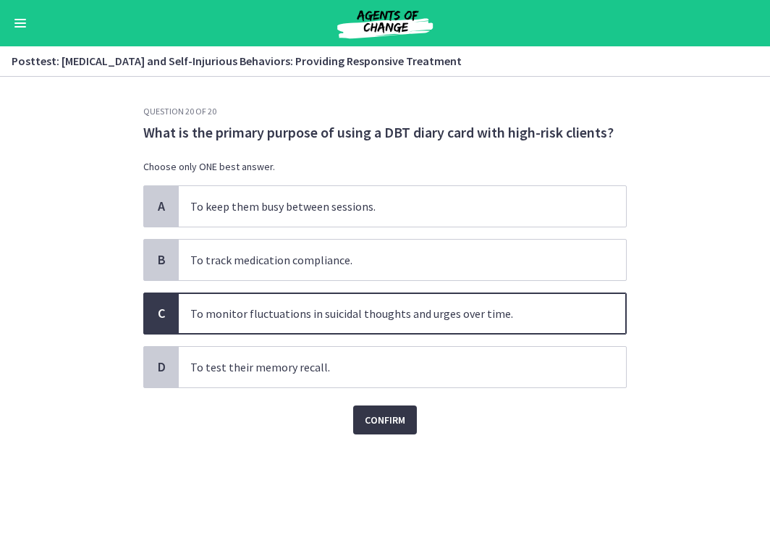
click at [395, 422] on span "Confirm" at bounding box center [385, 419] width 41 height 17
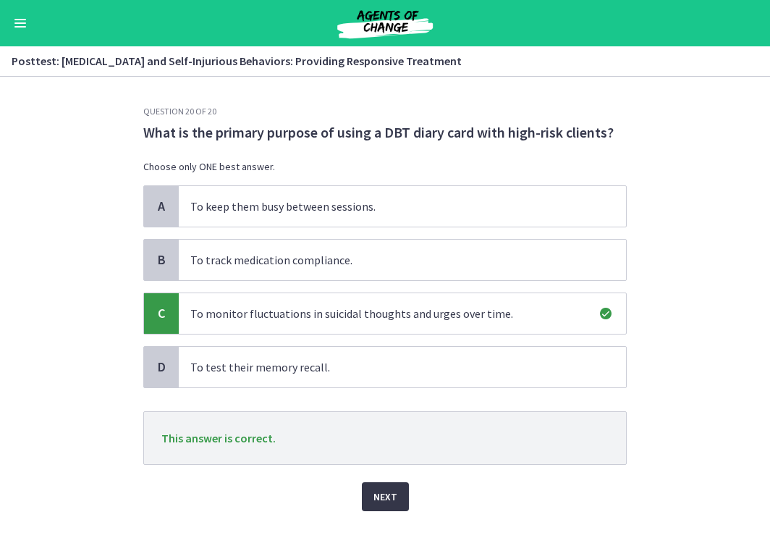
click at [381, 508] on button "Next" at bounding box center [385, 496] width 47 height 29
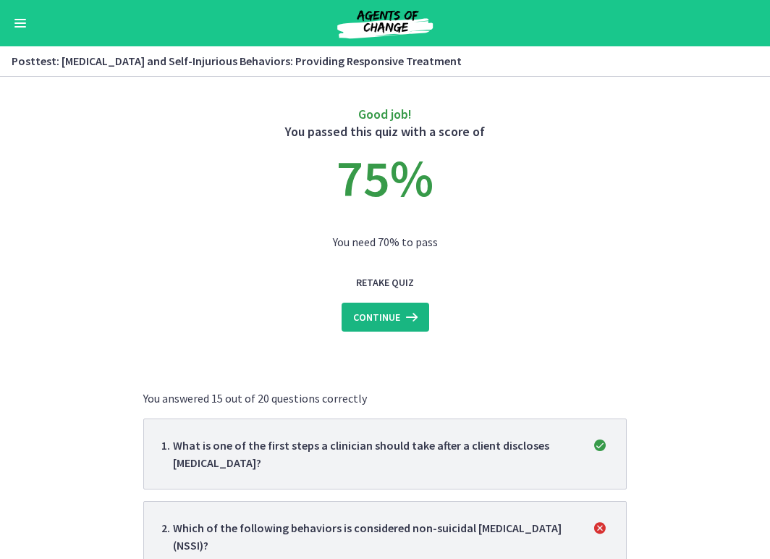
click at [392, 329] on button "Continue" at bounding box center [386, 317] width 88 height 29
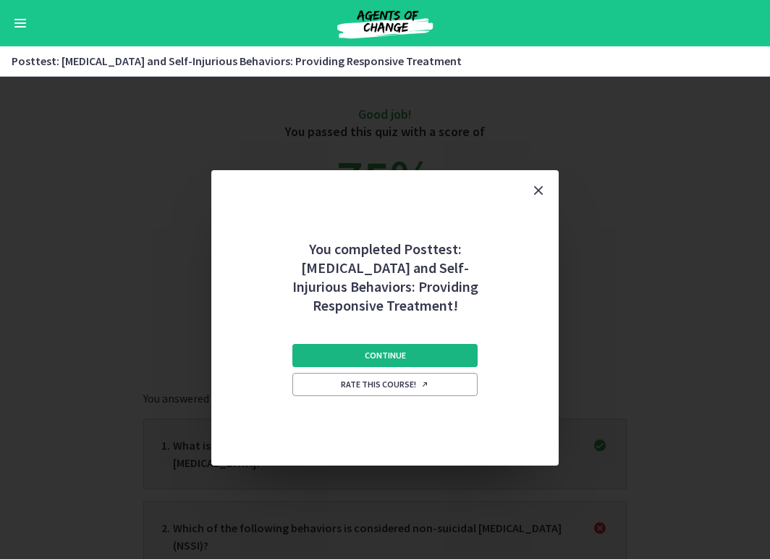
click at [395, 355] on span "Continue" at bounding box center [385, 356] width 41 height 12
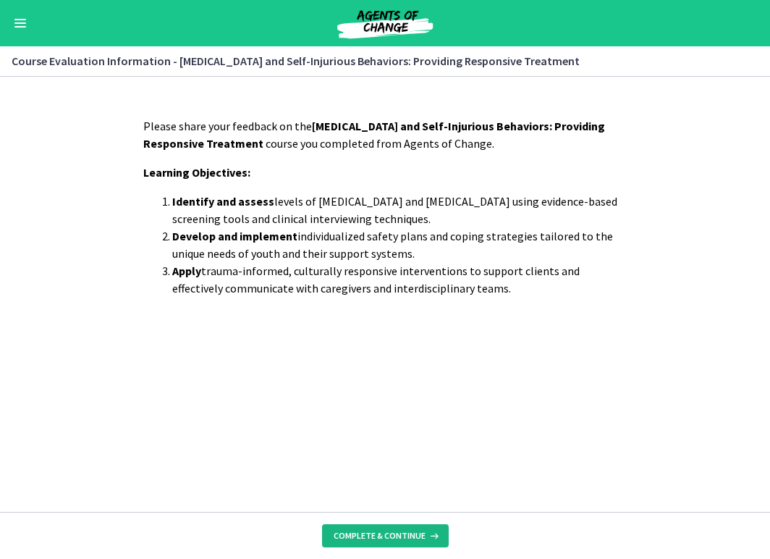
click at [372, 537] on span "Complete & continue" at bounding box center [380, 536] width 92 height 12
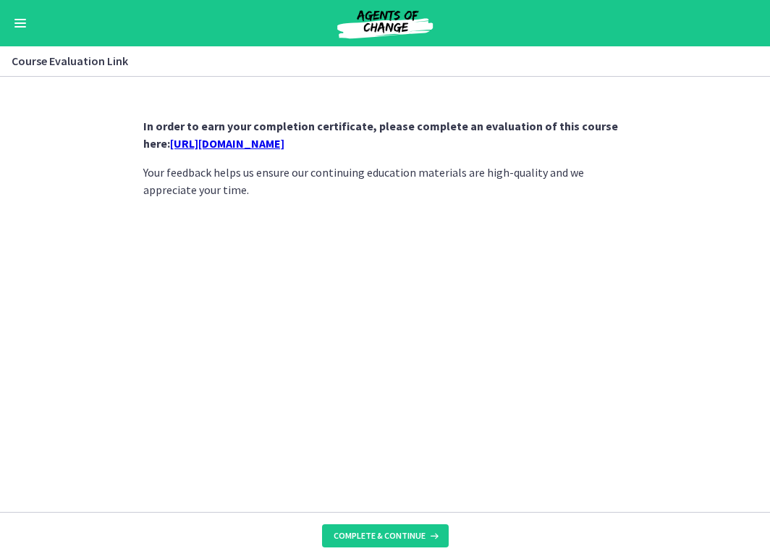
click at [284, 142] on link "https://forms.gle/UJXqsgeL8QpY3kzFA" at bounding box center [227, 143] width 114 height 14
click at [364, 541] on span "Complete & continue" at bounding box center [380, 536] width 92 height 12
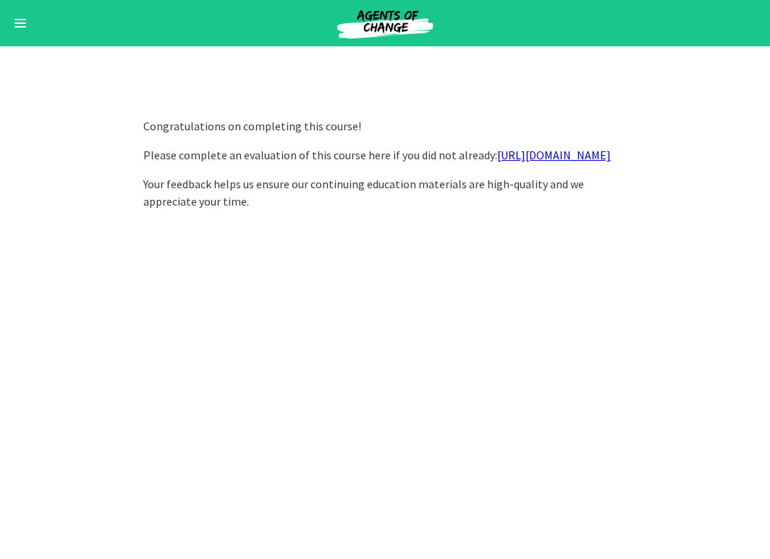
click at [607, 246] on div "Congratulations on completing this course! Please complete an evaluation of thi…" at bounding box center [385, 332] width 507 height 453
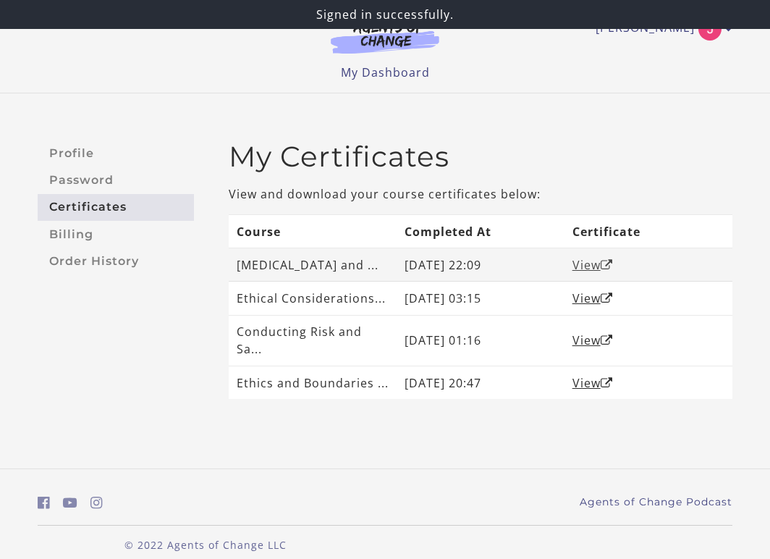
click at [583, 266] on link "View" at bounding box center [593, 265] width 41 height 16
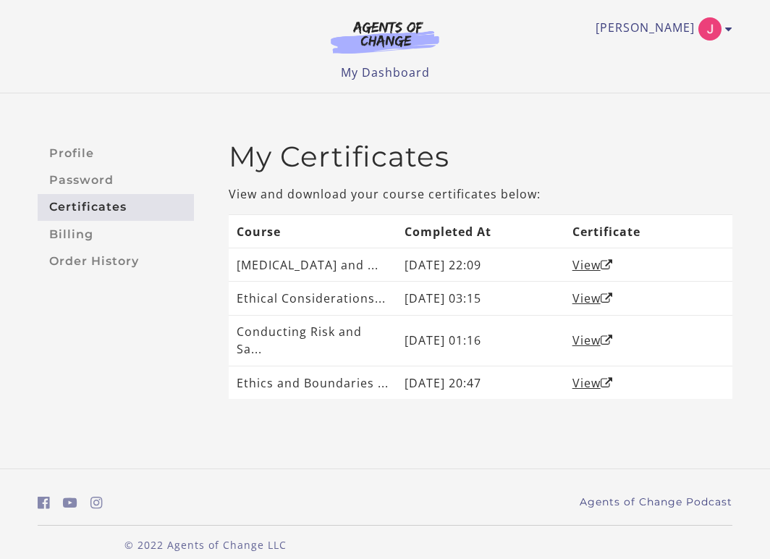
click at [407, 39] on img at bounding box center [385, 36] width 139 height 33
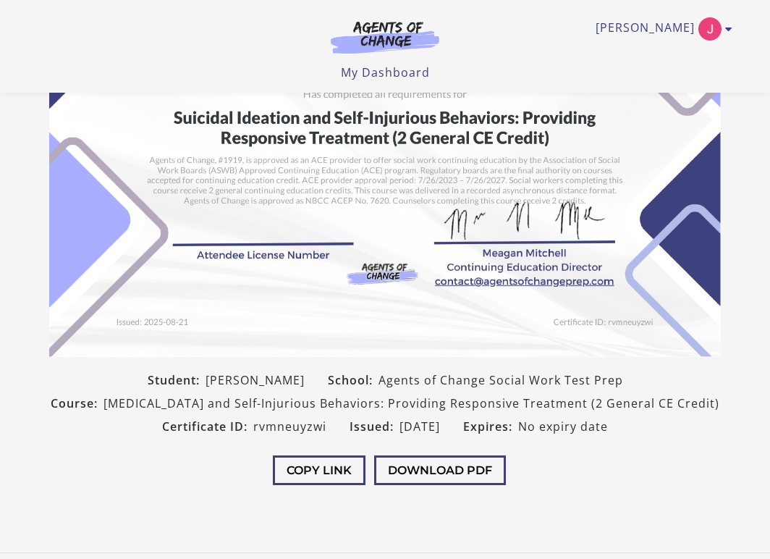
scroll to position [154, 0]
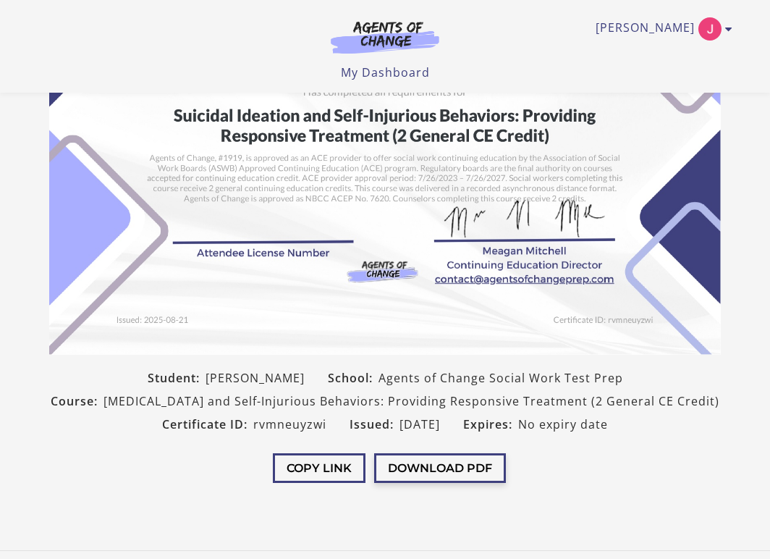
click at [406, 476] on button "Download PDF" at bounding box center [440, 468] width 132 height 30
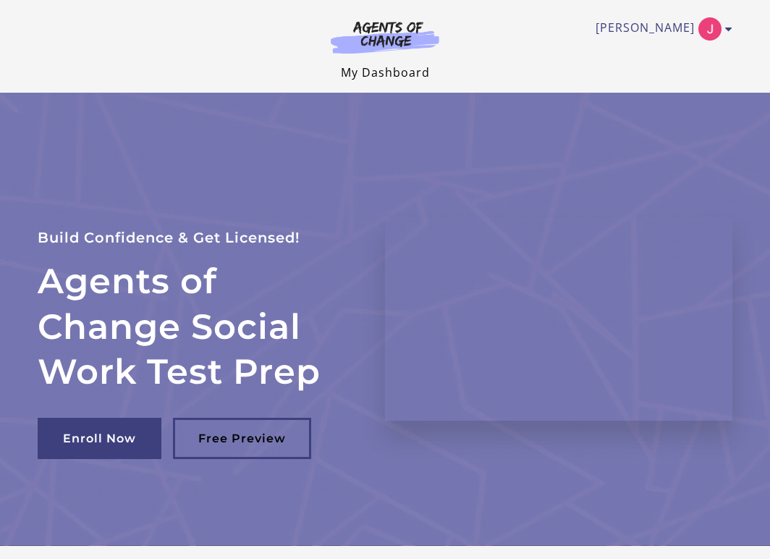
click at [405, 73] on link "My Dashboard" at bounding box center [385, 72] width 89 height 16
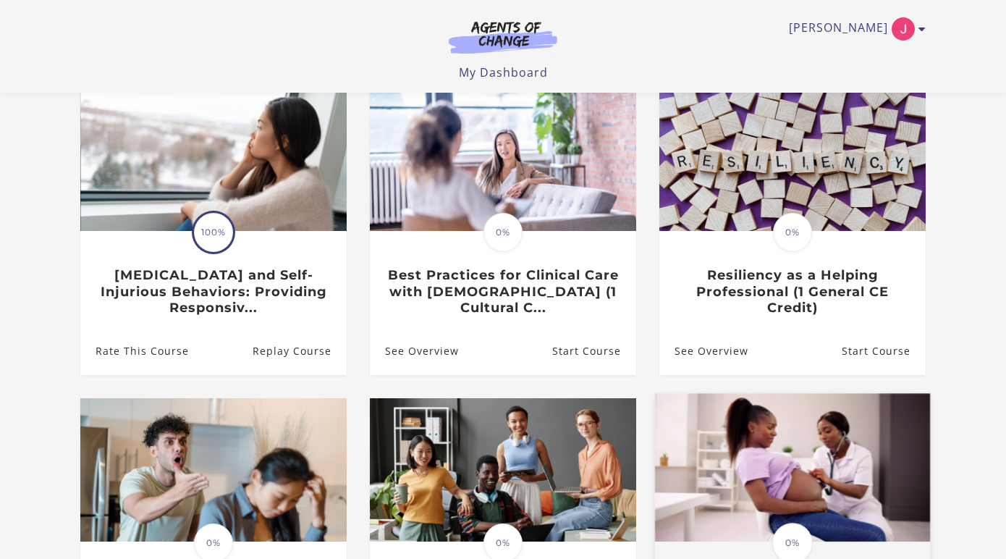
scroll to position [119, 0]
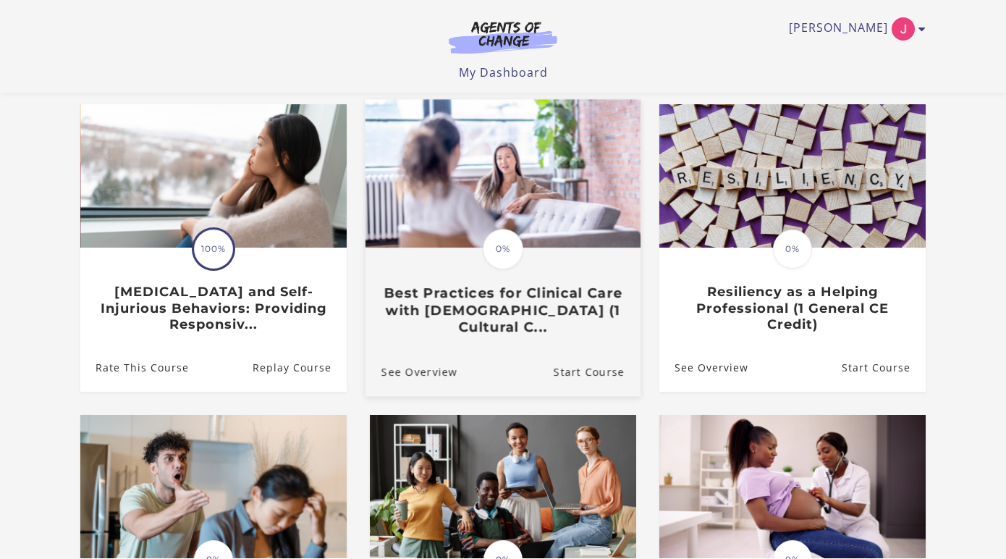
click at [534, 321] on h3 "Best Practices for Clinical Care with Asian Americans (1 Cultural C..." at bounding box center [502, 310] width 243 height 51
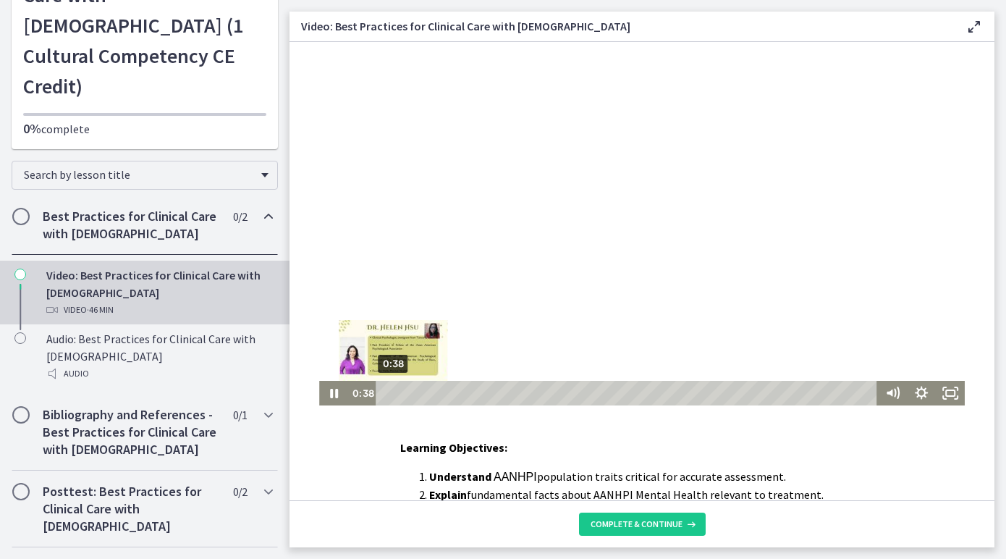
click at [393, 394] on div "Playbar" at bounding box center [393, 393] width 8 height 8
click at [402, 396] on div "1:23" at bounding box center [629, 393] width 484 height 25
click at [408, 396] on div "2:05" at bounding box center [629, 393] width 484 height 25
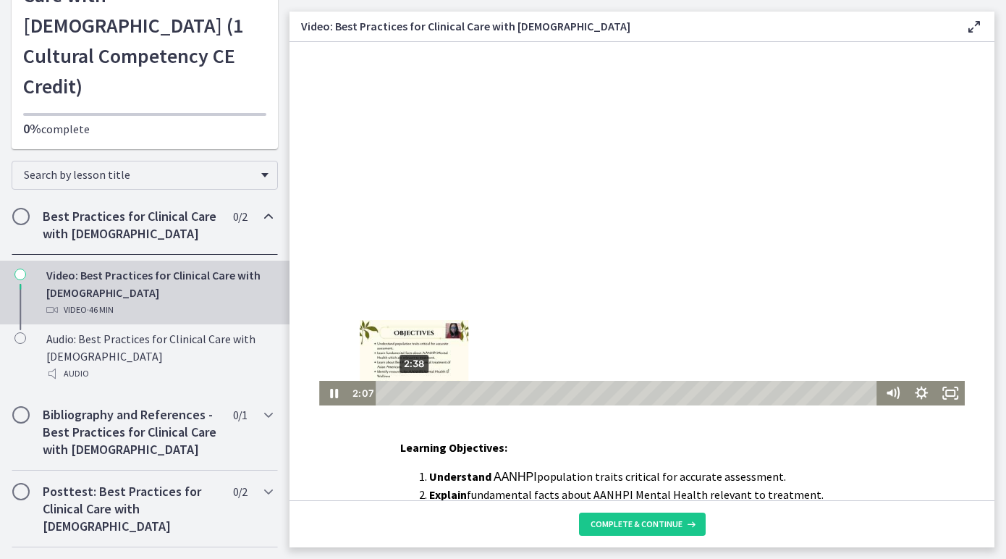
click at [414, 395] on div "2:38" at bounding box center [629, 393] width 484 height 25
drag, startPoint x: 883, startPoint y: 119, endPoint x: 798, endPoint y: 229, distance: 138.9
click at [799, 230] on div at bounding box center [642, 223] width 646 height 363
click at [798, 229] on div at bounding box center [642, 223] width 646 height 363
click at [592, 101] on div at bounding box center [642, 223] width 646 height 363
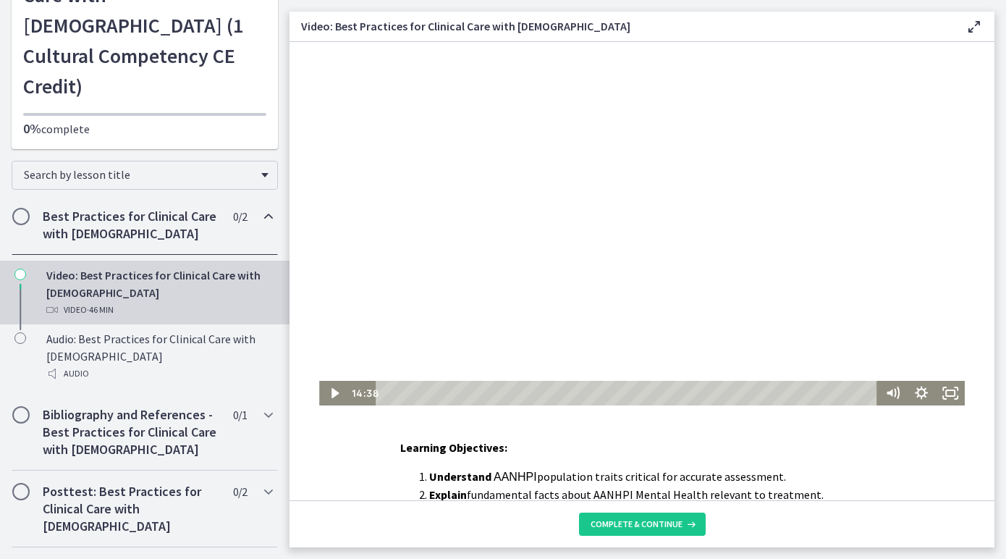
click at [491, 140] on div at bounding box center [642, 223] width 646 height 363
click at [467, 191] on div at bounding box center [642, 223] width 646 height 363
